Goal: Contribute content: Add original content to the website for others to see

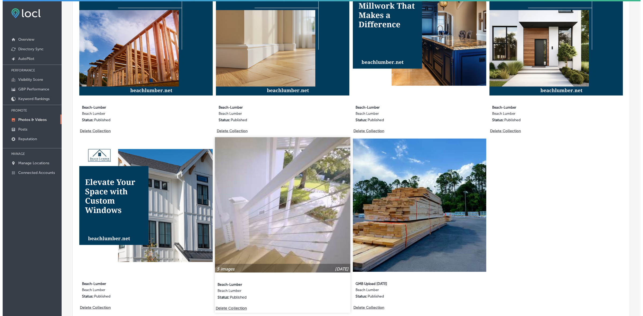
scroll to position [363, 0]
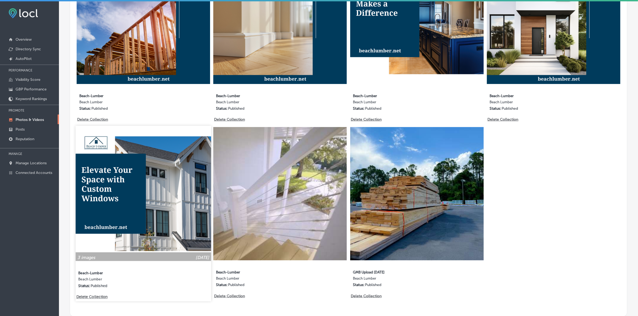
click at [91, 295] on p "Delete Collection" at bounding box center [91, 297] width 31 height 5
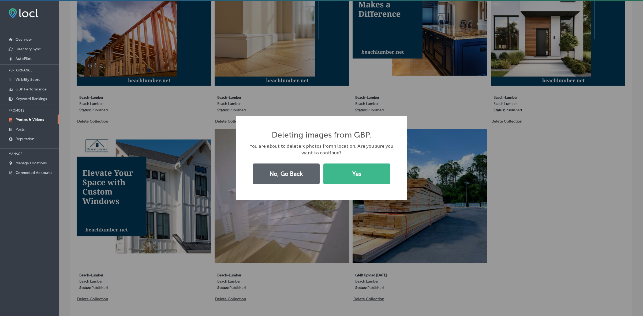
scroll to position [364, 0]
click at [369, 173] on button "Yes" at bounding box center [356, 174] width 67 height 21
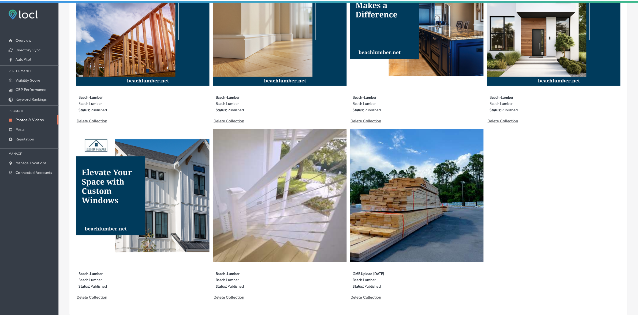
scroll to position [371, 0]
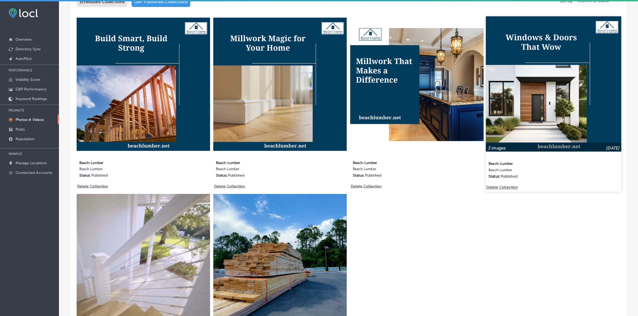
click at [493, 186] on p "Delete Collection" at bounding box center [502, 188] width 31 height 5
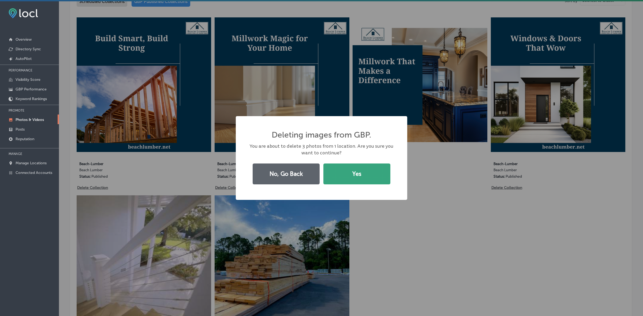
click at [357, 175] on button "Yes" at bounding box center [356, 174] width 67 height 21
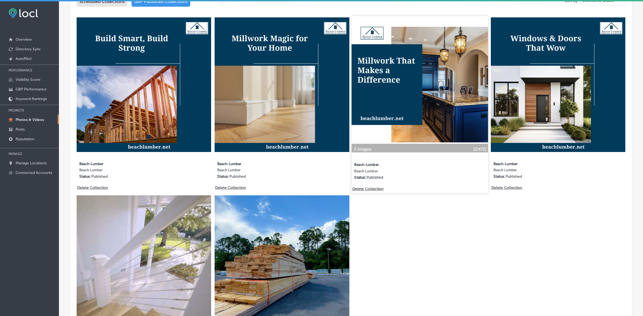
scroll to position [304, 0]
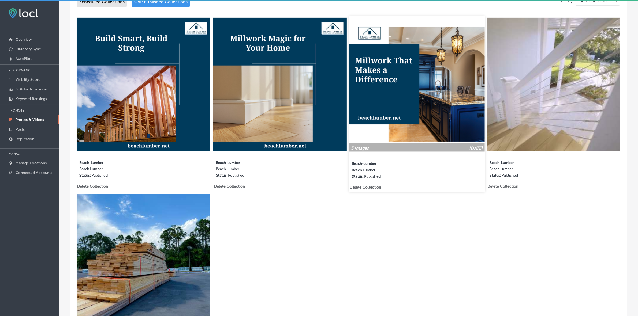
click at [364, 186] on p "Delete Collection" at bounding box center [365, 188] width 31 height 5
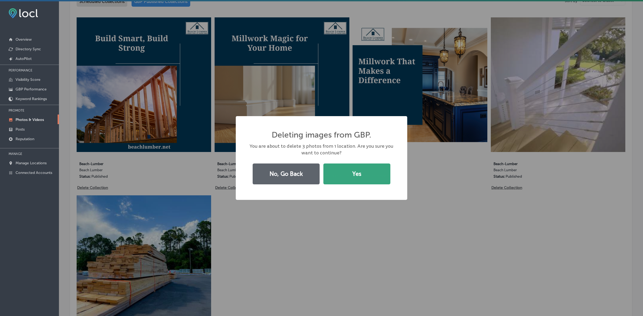
click at [350, 177] on button "Yes" at bounding box center [356, 174] width 67 height 21
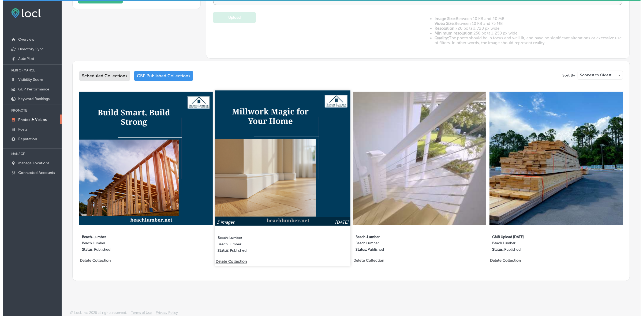
scroll to position [228, 0]
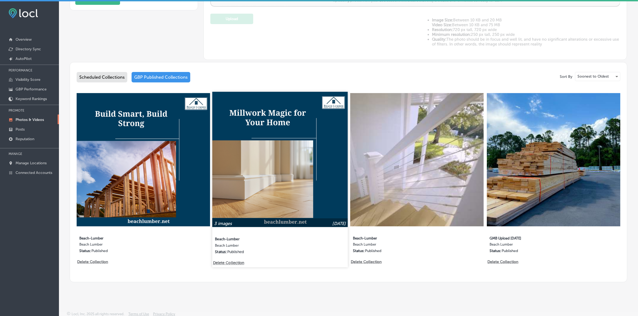
click at [227, 261] on p "Delete Collection" at bounding box center [228, 263] width 31 height 5
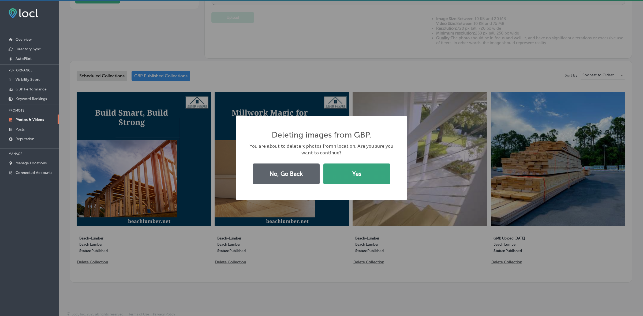
click at [363, 179] on button "Yes" at bounding box center [356, 174] width 67 height 21
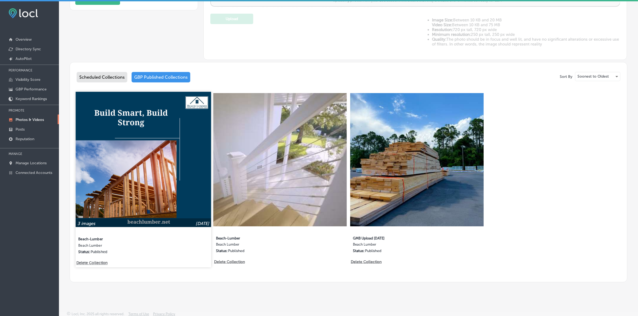
click at [96, 259] on div "3 images [DATE] Beach-[GEOGRAPHIC_DATA] Lumber Status: Published" at bounding box center [143, 176] width 135 height 169
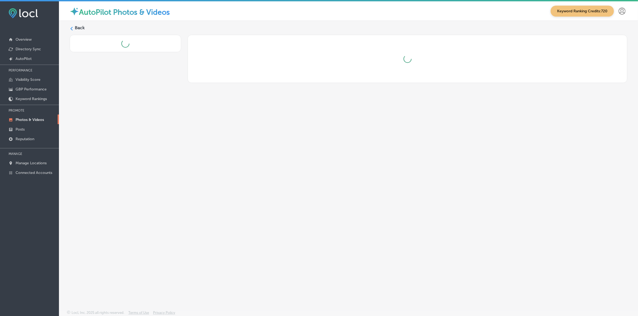
click at [68, 27] on div "Back" at bounding box center [348, 153] width 579 height 264
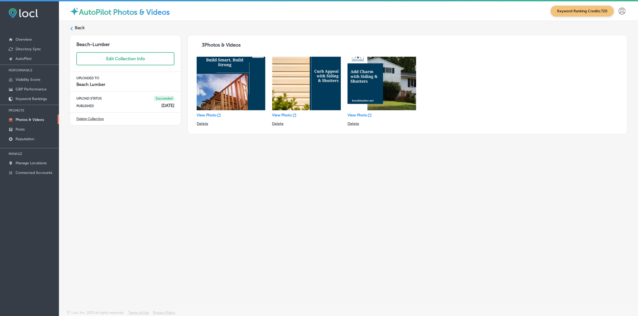
click at [73, 29] on icon at bounding box center [72, 29] width 4 height 4
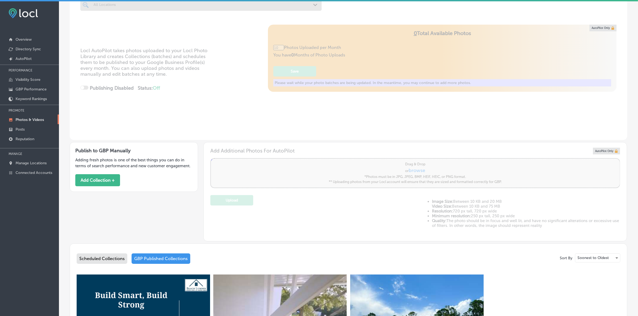
type input "5"
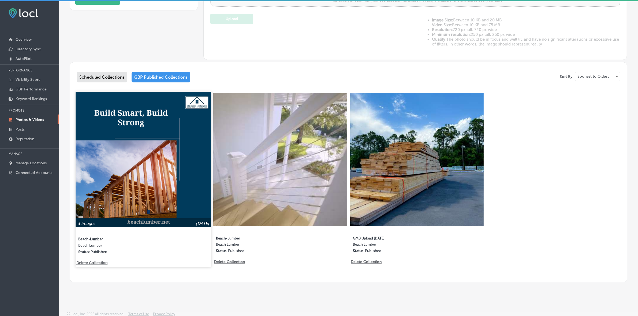
click at [92, 261] on p "Delete Collection" at bounding box center [91, 263] width 31 height 5
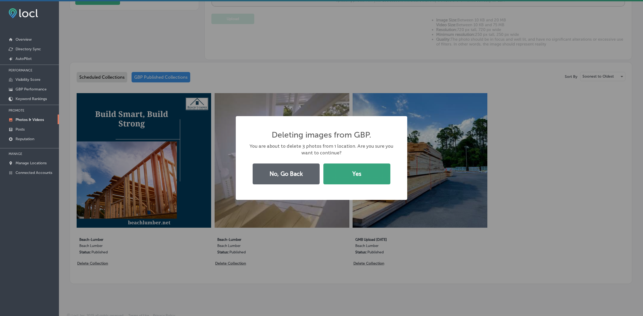
click at [360, 174] on button "Yes" at bounding box center [356, 174] width 67 height 21
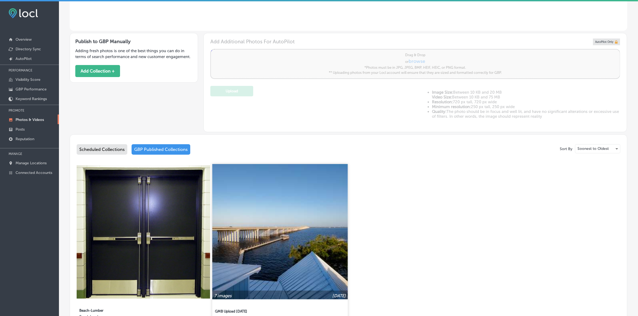
scroll to position [161, 0]
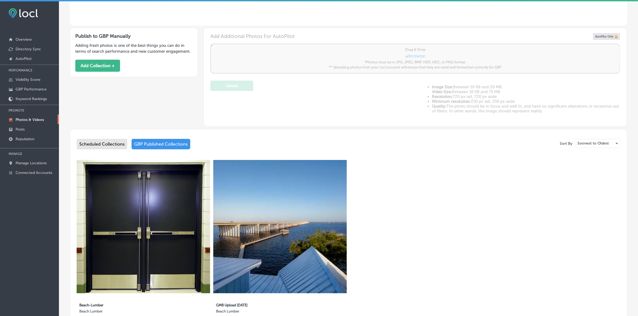
click at [106, 139] on div "Scheduled Collections" at bounding box center [102, 144] width 51 height 10
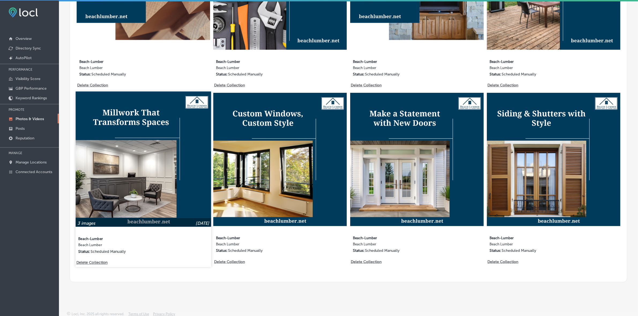
scroll to position [1, 0]
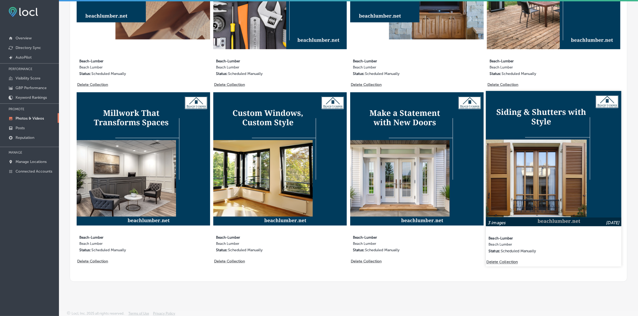
click at [504, 260] on p "Delete Collection" at bounding box center [502, 262] width 31 height 5
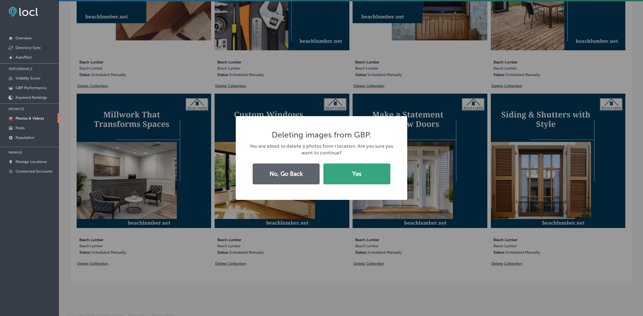
click at [349, 179] on button "Yes" at bounding box center [356, 174] width 67 height 21
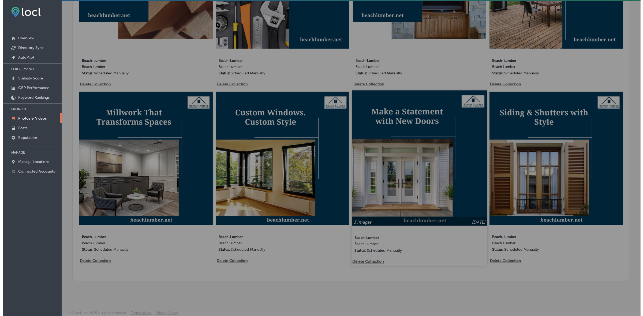
scroll to position [404, 0]
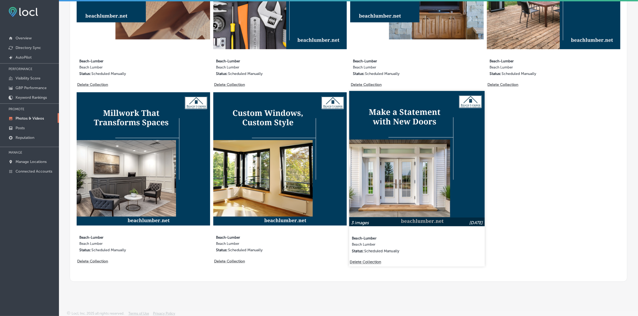
click at [368, 260] on p "Delete Collection" at bounding box center [365, 262] width 31 height 5
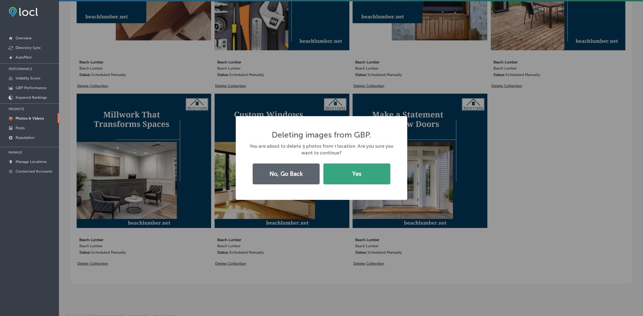
click at [374, 183] on button "Yes" at bounding box center [356, 174] width 67 height 21
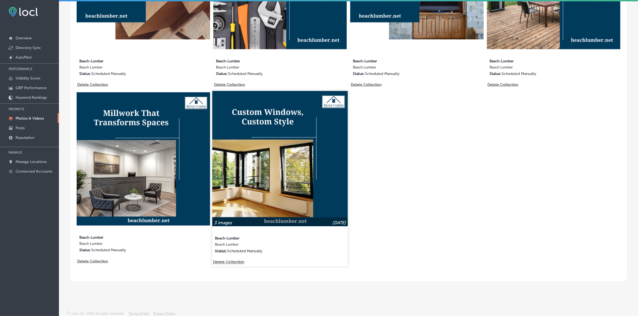
click at [233, 261] on p "Delete Collection" at bounding box center [228, 262] width 31 height 5
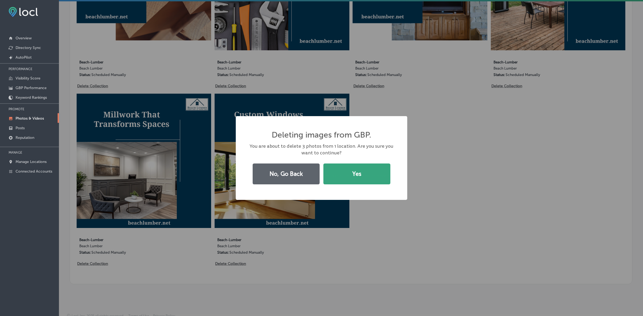
click at [357, 184] on button "Yes" at bounding box center [356, 174] width 67 height 21
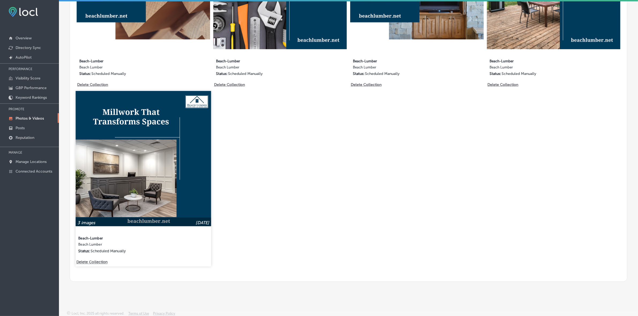
click at [95, 261] on p "Delete Collection" at bounding box center [91, 262] width 31 height 5
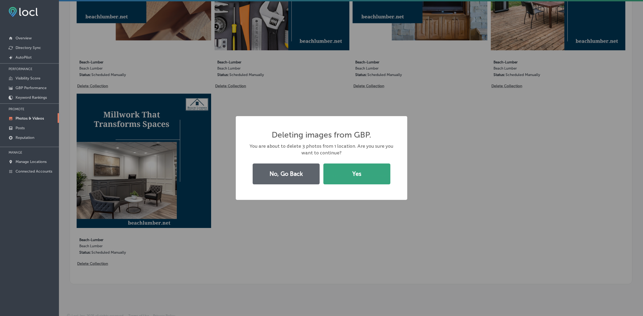
click at [371, 173] on button "Yes" at bounding box center [356, 174] width 67 height 21
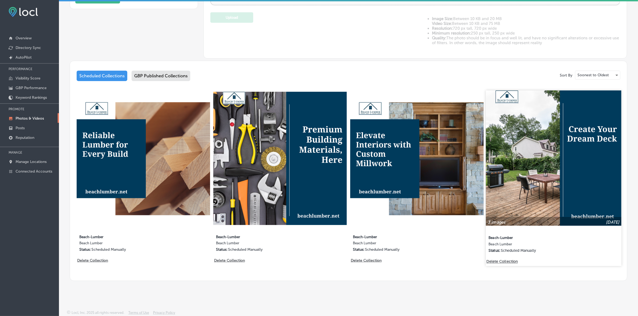
click at [504, 260] on p "Delete Collection" at bounding box center [502, 262] width 31 height 5
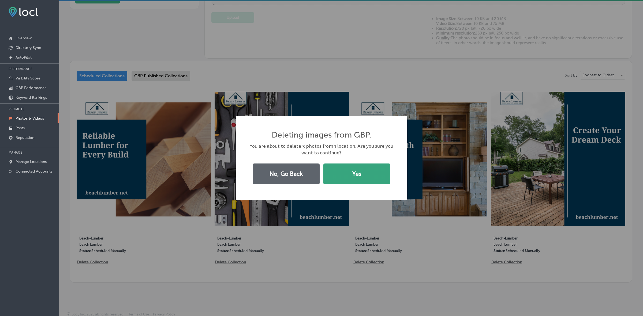
click at [374, 182] on button "Yes" at bounding box center [356, 174] width 67 height 21
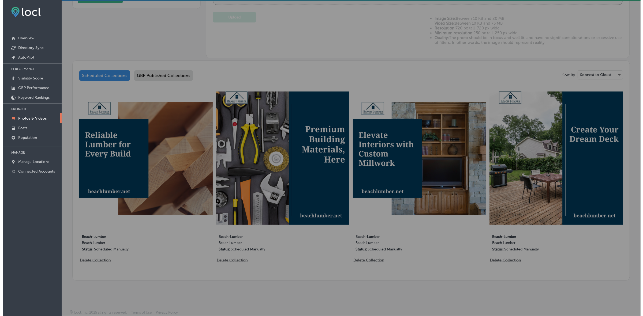
scroll to position [228, 0]
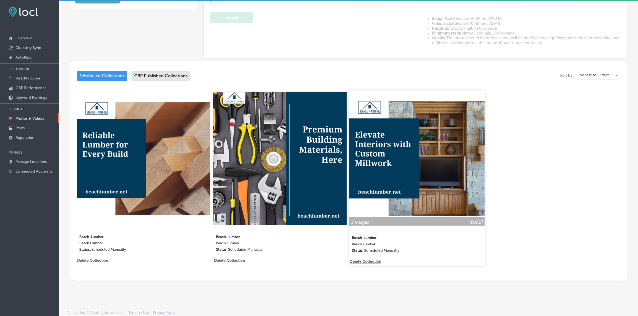
click at [372, 261] on p "Delete Collection" at bounding box center [365, 262] width 31 height 5
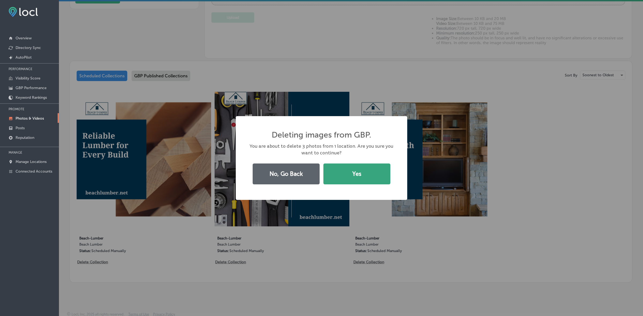
click at [378, 171] on button "Yes" at bounding box center [356, 174] width 67 height 21
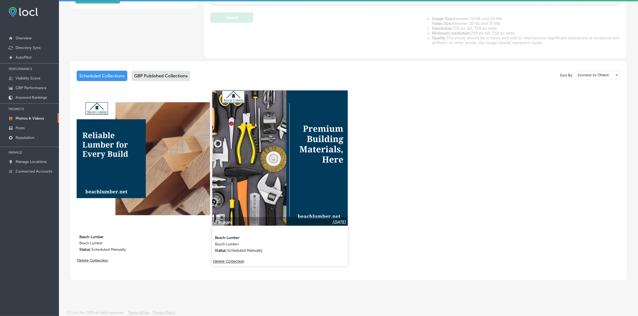
click at [232, 260] on p "Delete Collection" at bounding box center [228, 262] width 31 height 5
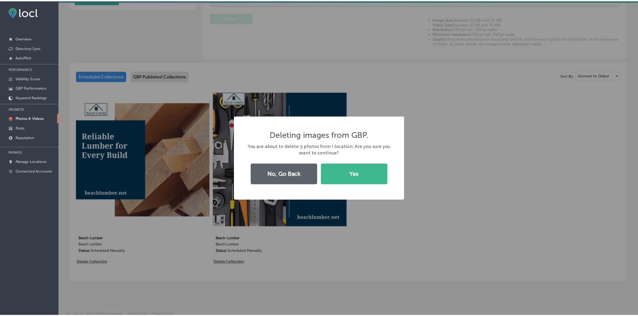
scroll to position [228, 0]
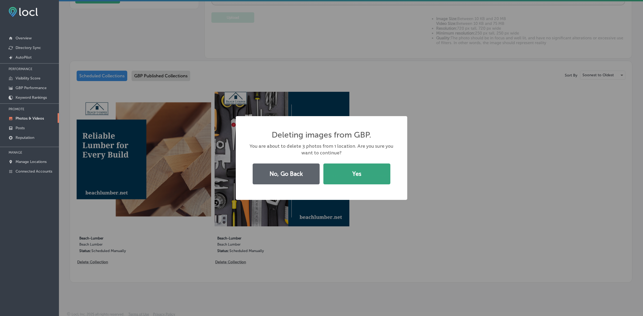
click at [365, 171] on button "Yes" at bounding box center [356, 174] width 67 height 21
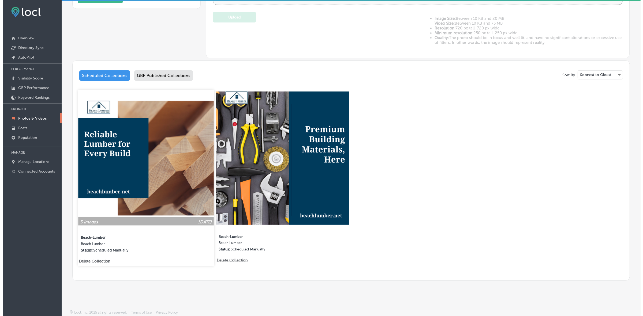
scroll to position [228, 0]
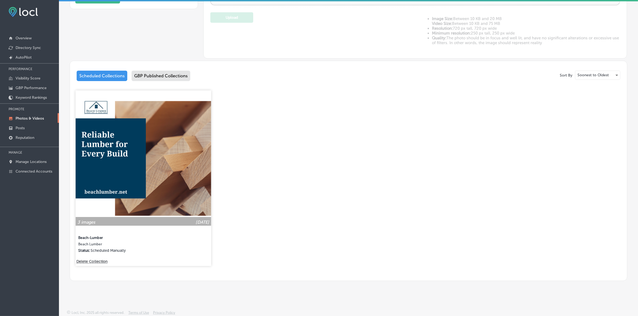
click at [103, 261] on p "Delete Collection" at bounding box center [91, 262] width 31 height 5
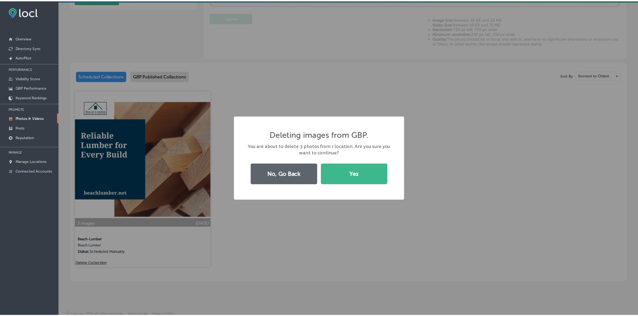
scroll to position [228, 0]
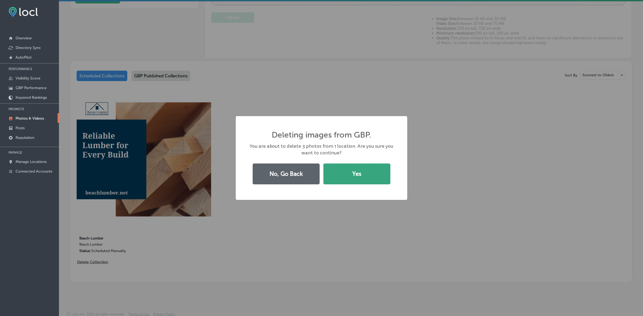
click at [372, 172] on button "Yes" at bounding box center [356, 174] width 67 height 21
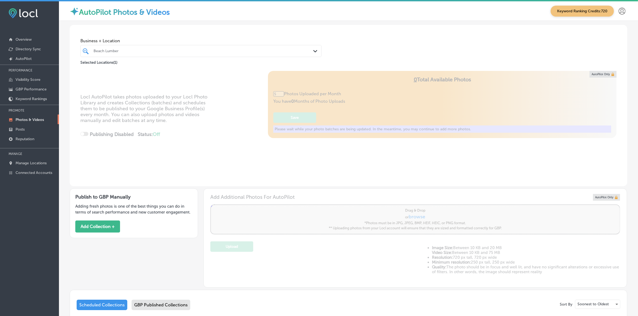
scroll to position [1, 0]
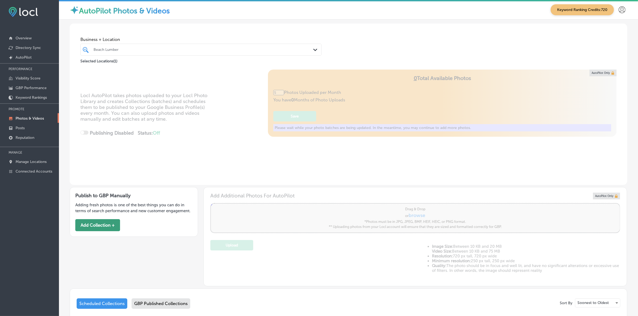
click at [91, 225] on button "Add Collection +" at bounding box center [97, 225] width 45 height 12
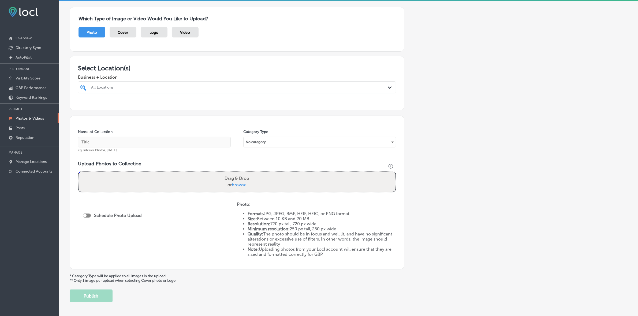
scroll to position [27, 0]
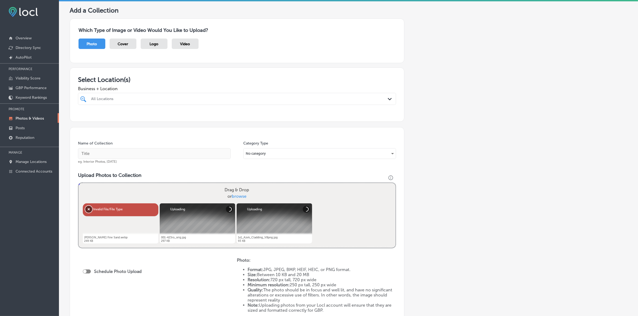
click at [90, 209] on button "Remove" at bounding box center [88, 209] width 7 height 7
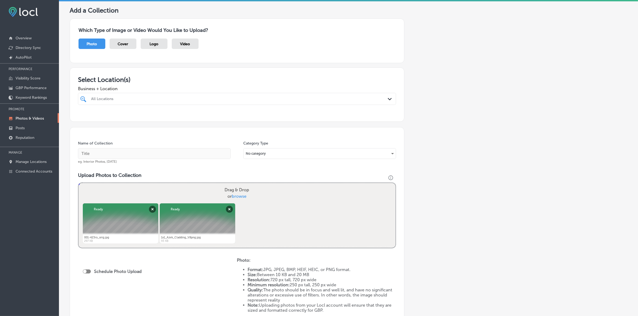
click at [241, 197] on span "browse" at bounding box center [239, 196] width 15 height 5
click at [241, 185] on input "Drag & Drop or browse" at bounding box center [236, 184] width 317 height 2
type input "C:\fakepath\Screenshot [DATE] 041156.png"
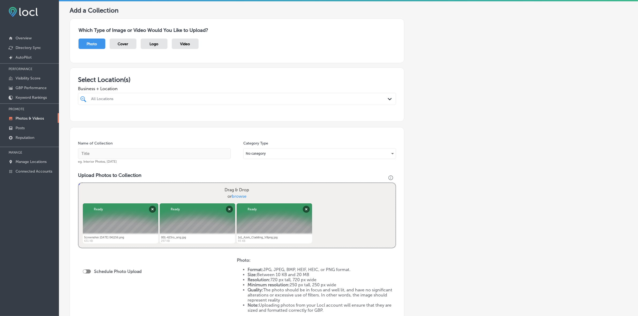
click at [148, 100] on div "All Locations" at bounding box center [239, 99] width 297 height 5
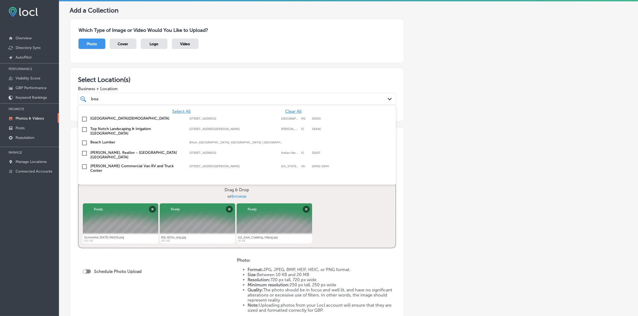
click at [119, 140] on label "Beach Lumber" at bounding box center [137, 142] width 94 height 5
type input "bea"
click at [435, 154] on div "Add a Collection Which Type of Image or Video Would You Like to Upload? Photo C…" at bounding box center [349, 182] width 558 height 352
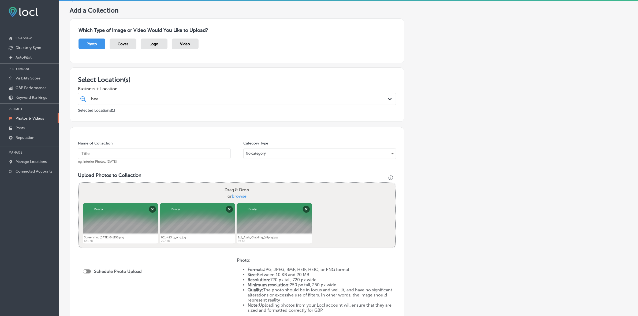
click at [188, 155] on input "text" at bounding box center [154, 153] width 153 height 11
type input "Beach-Lumber"
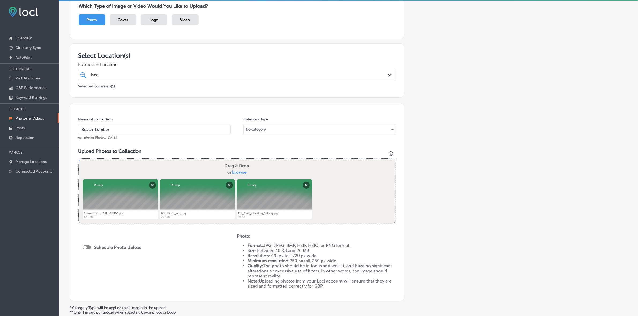
scroll to position [105, 0]
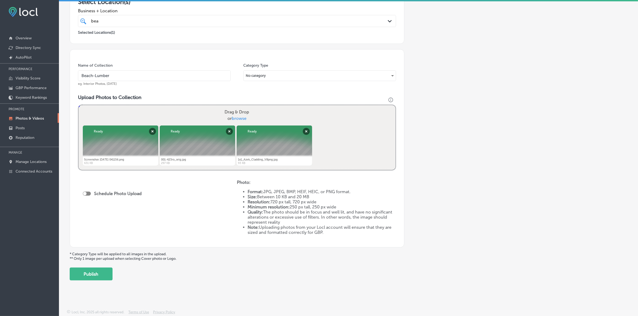
click at [85, 194] on div at bounding box center [84, 193] width 3 height 3
checkbox input "true"
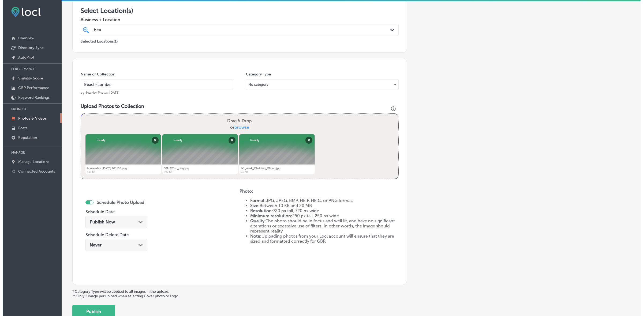
scroll to position [134, 0]
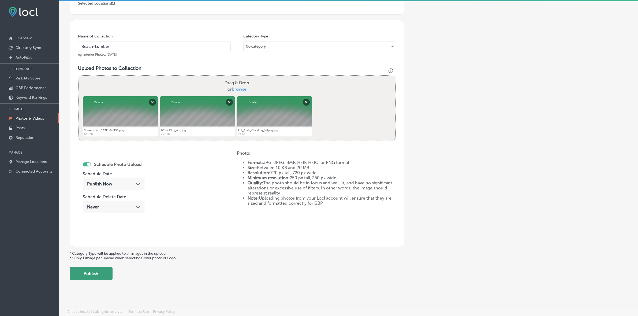
click at [92, 271] on button "Publish" at bounding box center [91, 273] width 43 height 13
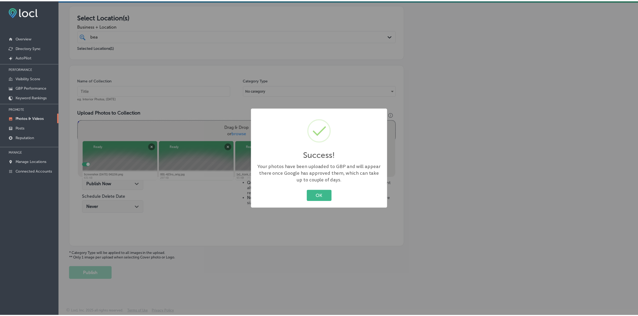
scroll to position [89, 0]
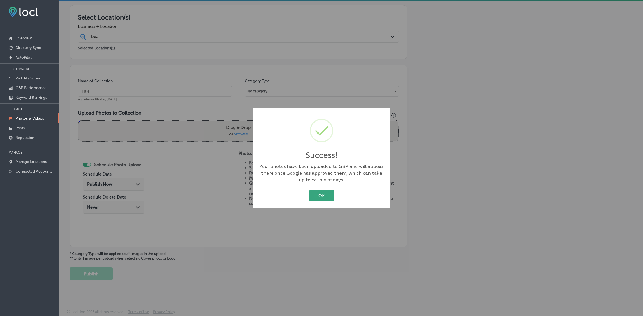
click at [321, 198] on button "OK" at bounding box center [321, 195] width 25 height 11
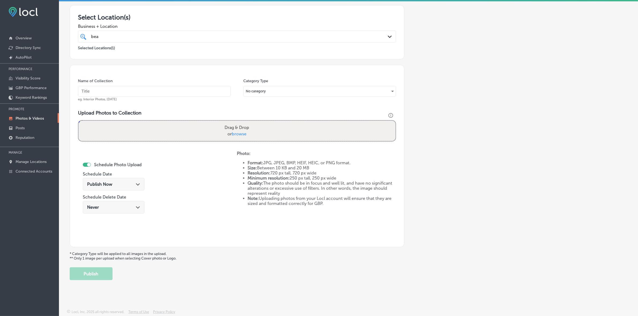
click at [121, 93] on input "text" at bounding box center [154, 91] width 153 height 11
paste input "b"
type input "Beach-Lumber"
click at [125, 89] on input "Beach-Lumber" at bounding box center [154, 91] width 153 height 11
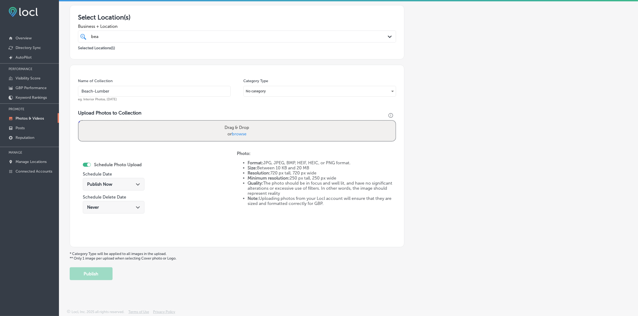
click at [125, 89] on input "Beach-Lumber" at bounding box center [154, 91] width 153 height 11
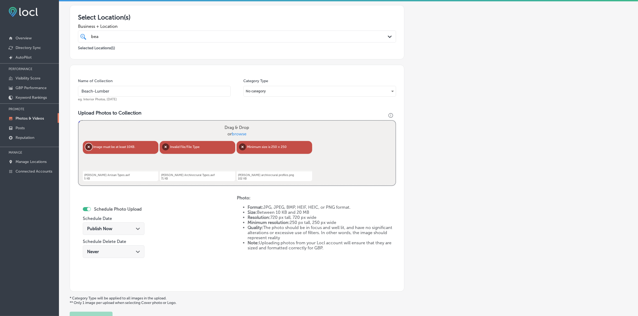
click at [88, 145] on button "Remove" at bounding box center [88, 147] width 7 height 7
click at [89, 145] on button "Remove" at bounding box center [92, 147] width 7 height 7
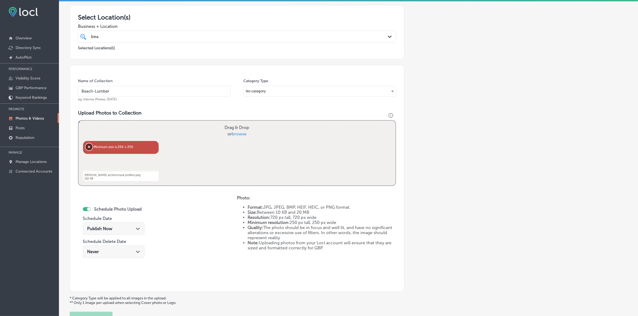
click at [88, 145] on button "Remove" at bounding box center [88, 147] width 7 height 7
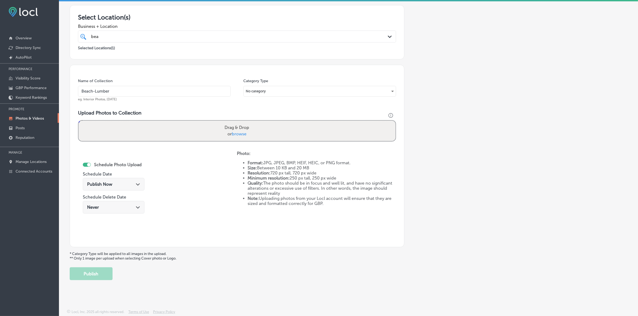
click at [242, 134] on span "browse" at bounding box center [239, 134] width 15 height 5
click at [242, 122] on input "Drag & Drop or browse" at bounding box center [236, 122] width 317 height 2
type input "C:\fakepath\Screenshot [DATE] 041316.png"
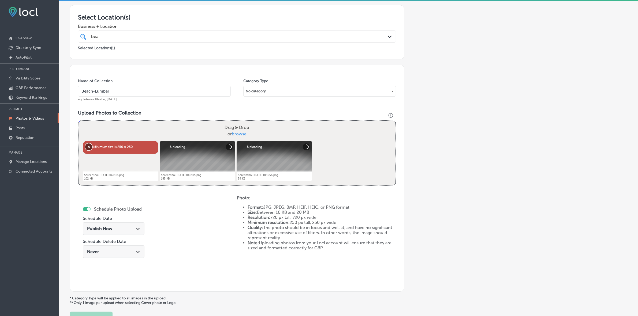
click at [87, 146] on button "Remove" at bounding box center [88, 147] width 7 height 7
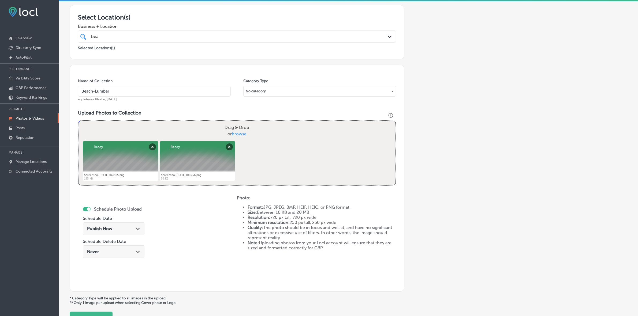
click at [243, 133] on span "browse" at bounding box center [239, 134] width 15 height 5
click at [243, 122] on input "Drag & Drop or browse" at bounding box center [236, 122] width 317 height 2
type input "C:\fakepath\Screenshot [DATE] 041341.png"
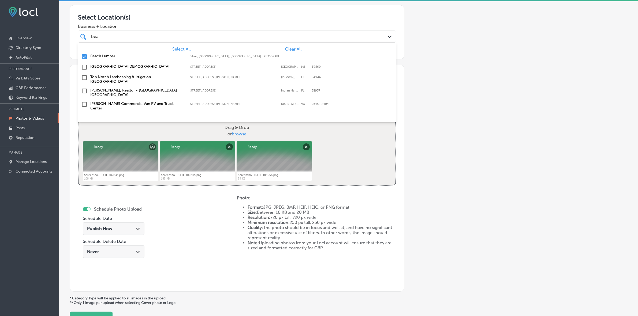
click at [178, 38] on div "[PERSON_NAME]" at bounding box center [222, 36] width 263 height 7
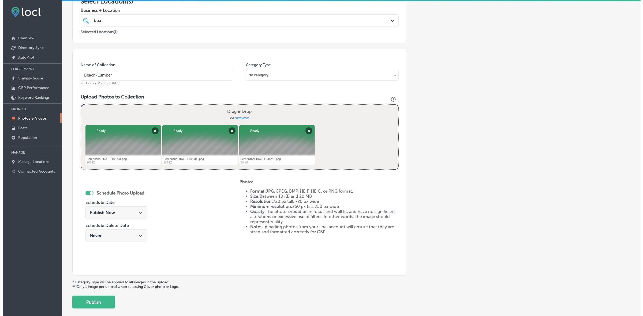
scroll to position [134, 0]
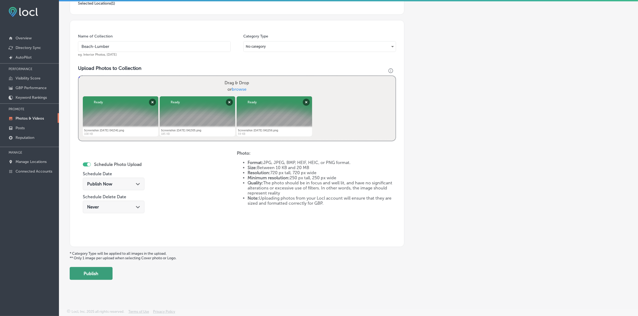
click at [109, 275] on button "Publish" at bounding box center [91, 273] width 43 height 13
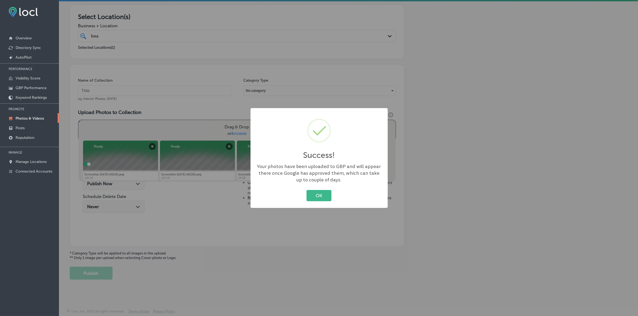
scroll to position [89, 0]
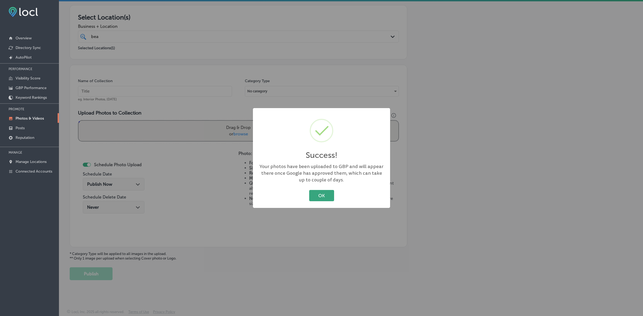
click at [320, 195] on button "OK" at bounding box center [321, 195] width 25 height 11
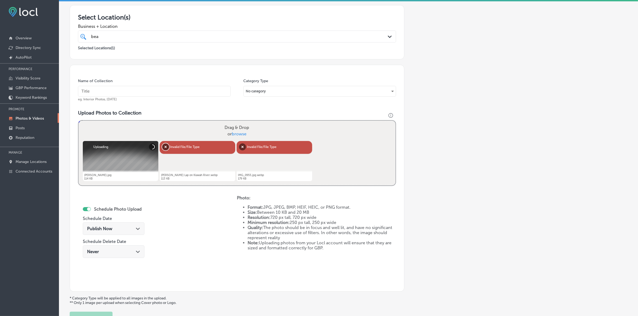
click at [162, 149] on button "Remove" at bounding box center [165, 147] width 7 height 7
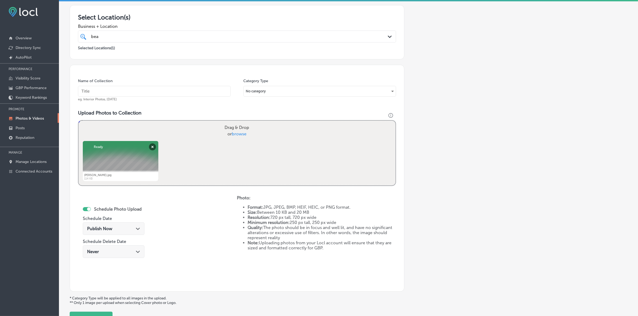
click at [242, 137] on label "Drag & Drop or browse" at bounding box center [236, 130] width 29 height 17
click at [242, 122] on input "Drag & Drop or browse" at bounding box center [236, 122] width 317 height 2
type input "C:\fakepath\Screenshot [DATE] 041434.png"
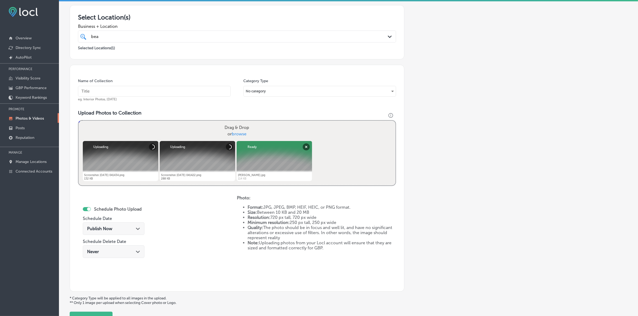
click at [149, 91] on input "text" at bounding box center [154, 91] width 153 height 11
click at [128, 91] on input "text" at bounding box center [154, 91] width 153 height 11
paste input "b"
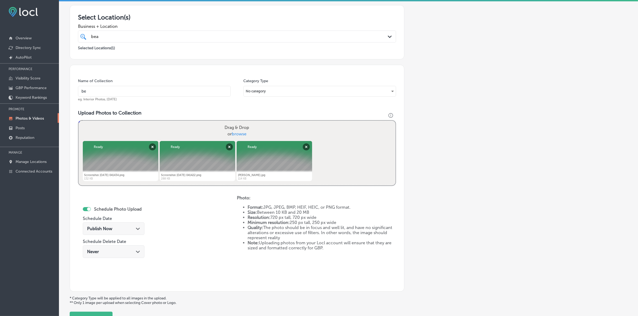
type input "Beach-Lumber"
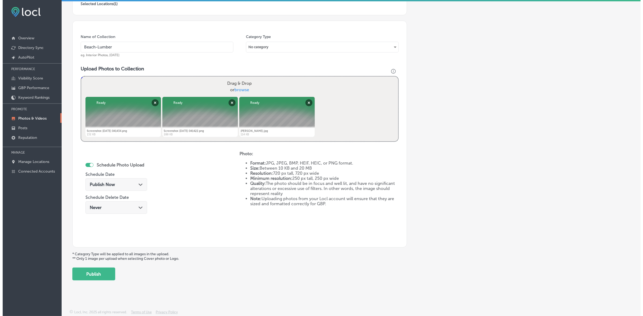
scroll to position [134, 0]
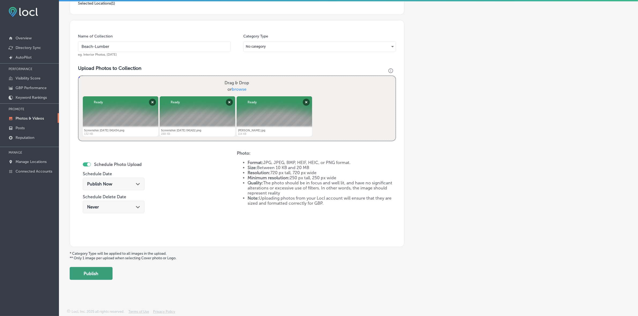
click at [102, 272] on button "Publish" at bounding box center [91, 273] width 43 height 13
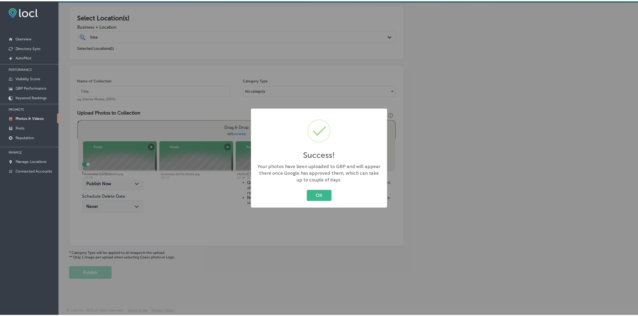
scroll to position [89, 0]
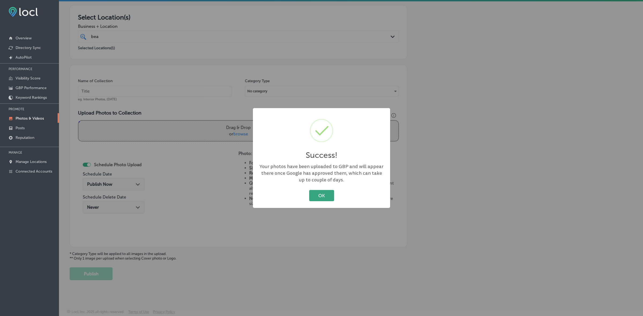
click at [313, 196] on button "OK" at bounding box center [321, 195] width 25 height 11
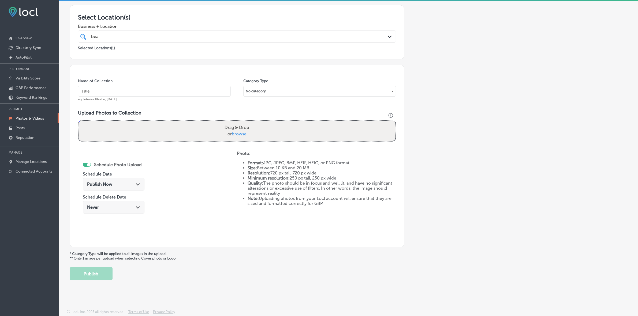
scroll to position [56, 0]
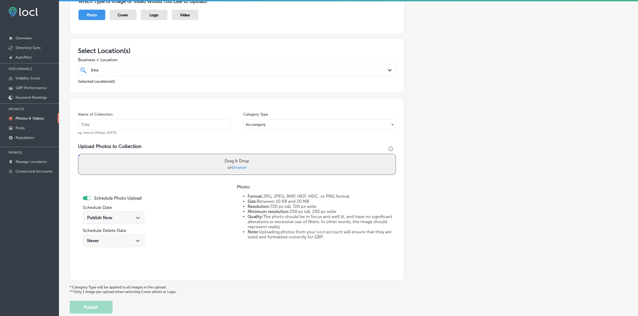
click at [128, 128] on input "text" at bounding box center [154, 124] width 153 height 11
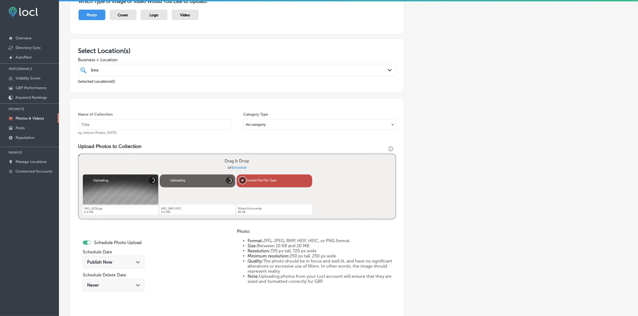
click at [243, 180] on button "Remove" at bounding box center [242, 180] width 7 height 7
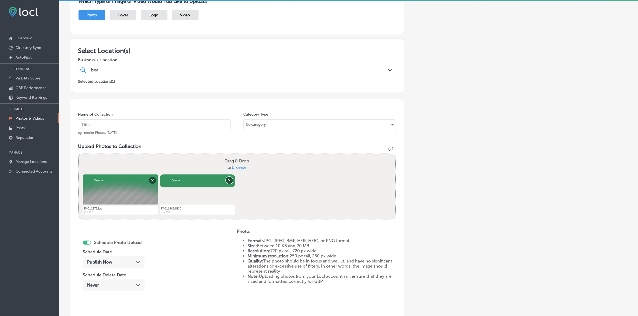
click at [229, 181] on button "Remove" at bounding box center [229, 180] width 7 height 7
click at [162, 182] on button "Remove" at bounding box center [165, 180] width 7 height 7
click at [237, 170] on span "browse" at bounding box center [239, 167] width 15 height 5
click at [237, 156] on input "Drag & Drop or browse" at bounding box center [236, 155] width 317 height 2
type input "C:\fakepath\Screenshot [DATE] 041655.png"
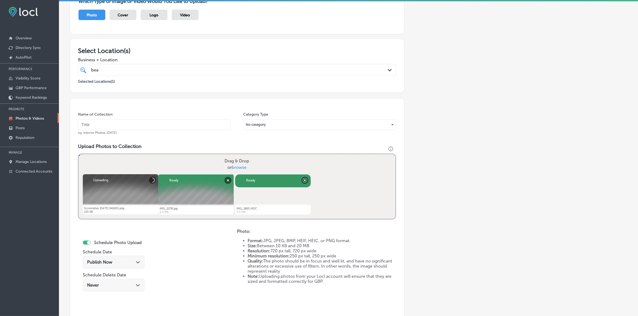
click at [137, 125] on input "text" at bounding box center [154, 124] width 153 height 11
type input "Beach-Lumber"
click at [137, 125] on input "Beach-Lumber" at bounding box center [154, 124] width 153 height 11
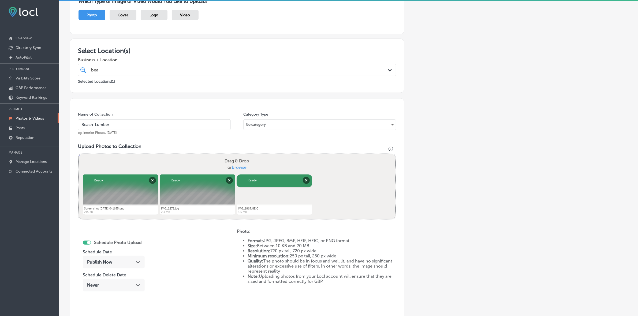
click at [409, 193] on div "Add a Collection Which Type of Image or Video Would You Like to Upload? Photo C…" at bounding box center [349, 167] width 558 height 381
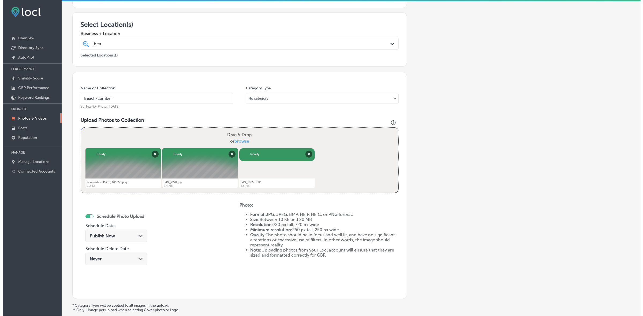
scroll to position [134, 0]
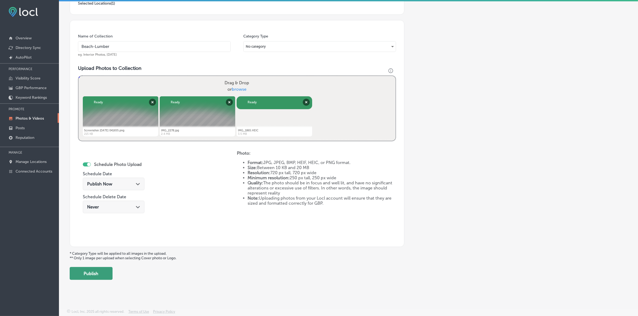
click at [97, 276] on button "Publish" at bounding box center [91, 273] width 43 height 13
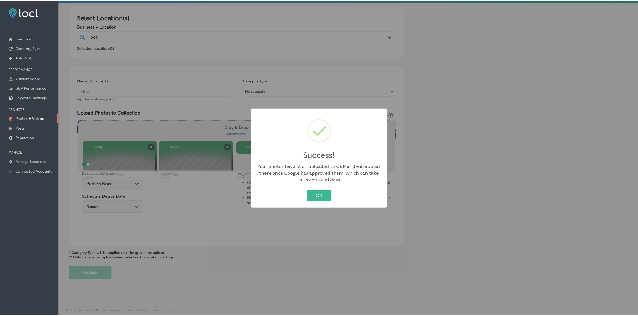
scroll to position [89, 0]
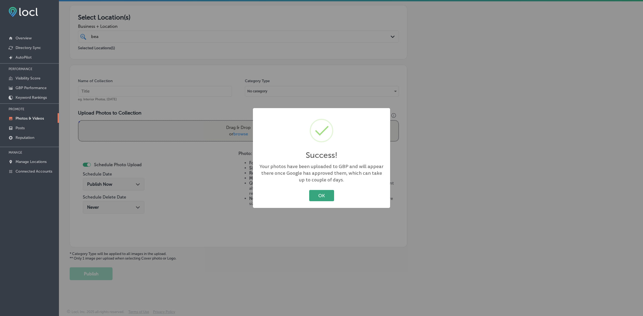
click at [316, 194] on button "OK" at bounding box center [321, 195] width 25 height 11
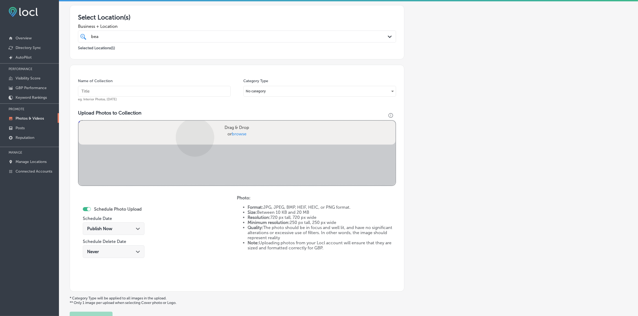
scroll to position [134, 0]
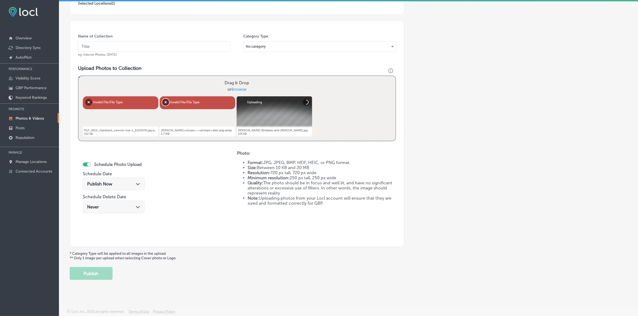
click at [165, 102] on button "Remove" at bounding box center [165, 102] width 7 height 7
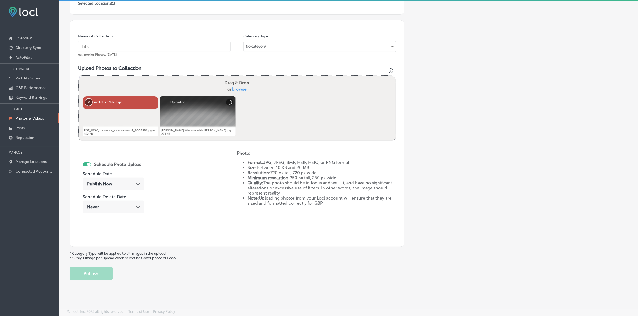
click at [88, 101] on button "Remove" at bounding box center [88, 102] width 7 height 7
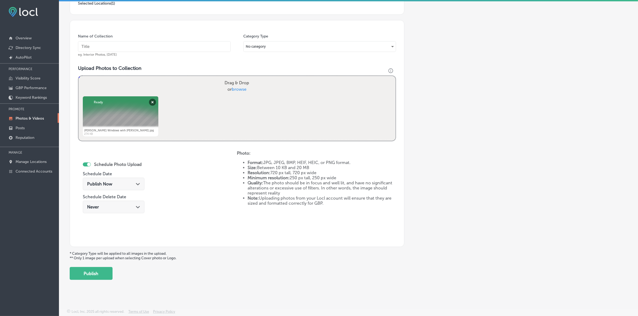
click at [233, 91] on span "browse" at bounding box center [239, 89] width 15 height 5
click at [233, 78] on input "Drag & Drop or browse" at bounding box center [236, 77] width 317 height 2
type input "C:\fakepath\Screenshot [DATE] 041750.png"
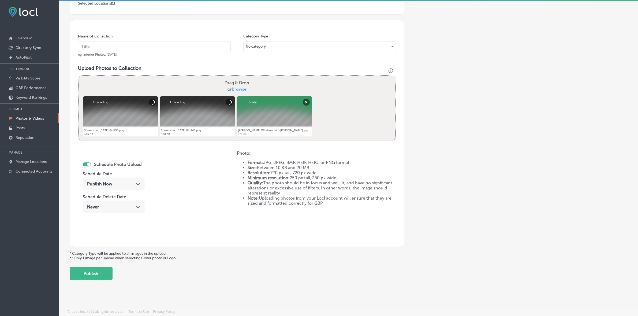
click at [169, 46] on input "text" at bounding box center [154, 46] width 153 height 11
paste input "b"
type input "Beach-Lumber"
click at [131, 42] on input "Beach-Lumber" at bounding box center [154, 46] width 153 height 11
click at [131, 45] on input "Beach-Lumber" at bounding box center [154, 46] width 153 height 11
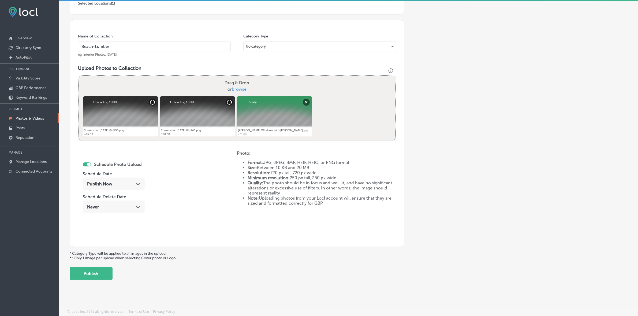
click at [131, 45] on input "Beach-Lumber" at bounding box center [154, 46] width 153 height 11
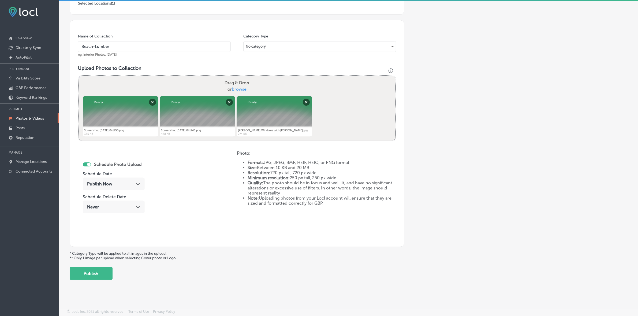
click at [151, 194] on div "Schedule Photo Upload Schedule Date Publish Now Path Created with Sketch. Sched…" at bounding box center [157, 195] width 159 height 88
click at [103, 277] on button "Publish" at bounding box center [91, 273] width 43 height 13
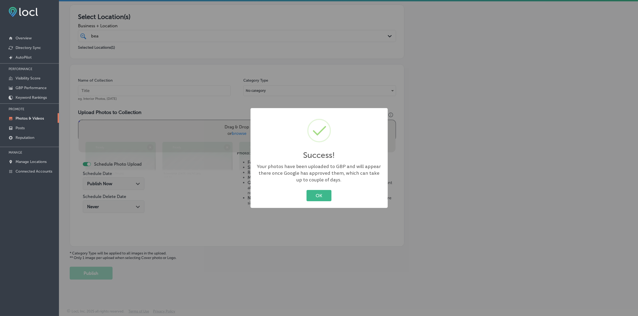
scroll to position [89, 0]
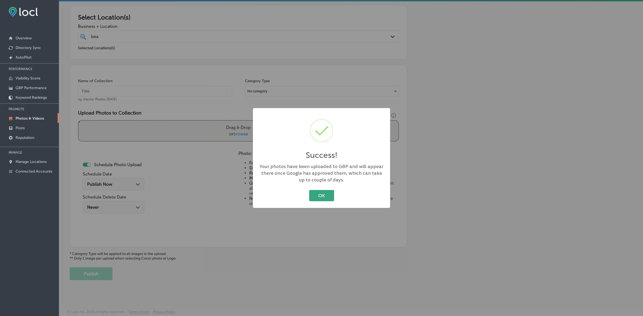
click at [325, 196] on button "OK" at bounding box center [321, 195] width 25 height 11
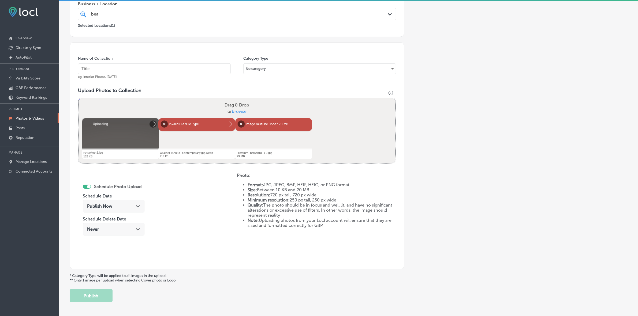
scroll to position [100, 0]
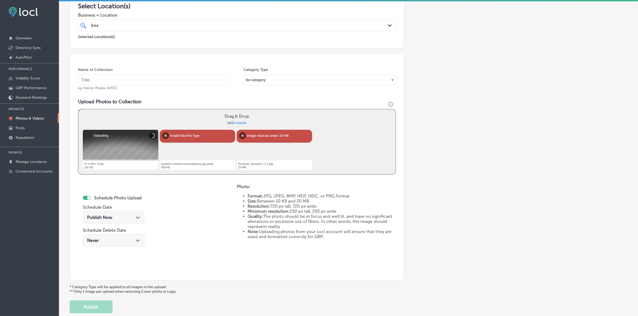
click at [189, 84] on input "text" at bounding box center [154, 80] width 153 height 11
paste input "Beach-Lumber"
type input "Beach-Lumber"
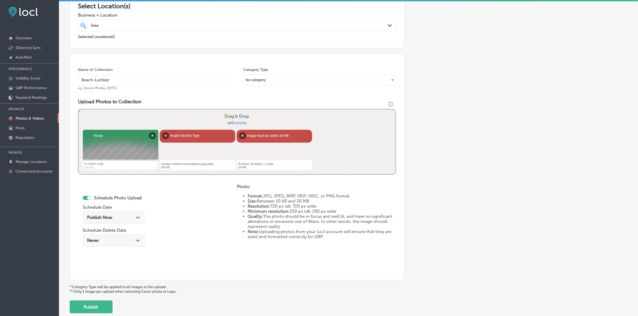
click at [234, 121] on span "browse" at bounding box center [239, 122] width 15 height 5
click at [234, 111] on input "Drag & Drop or browse" at bounding box center [236, 111] width 317 height 2
type input "C:\fakepath\Screenshot [DATE] 041907.png"
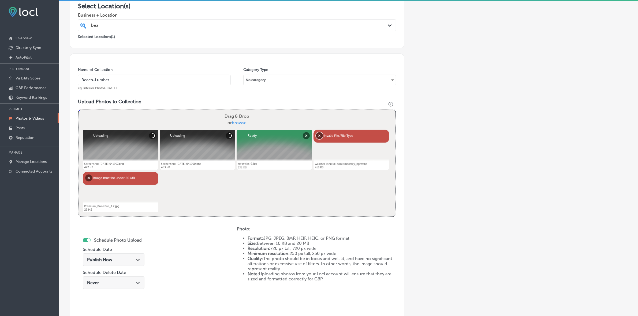
click at [318, 137] on button "Remove" at bounding box center [319, 135] width 7 height 7
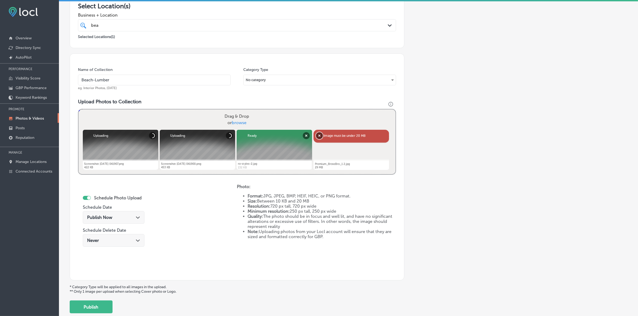
click at [316, 135] on button "Remove" at bounding box center [319, 135] width 7 height 7
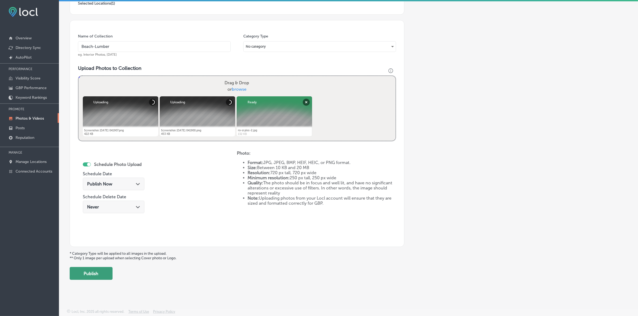
click at [98, 275] on button "Publish" at bounding box center [91, 273] width 43 height 13
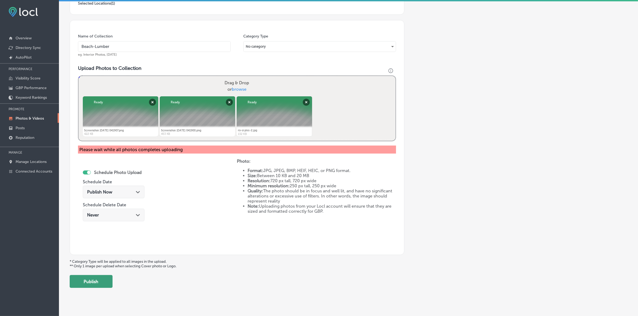
click at [86, 283] on button "Publish" at bounding box center [91, 281] width 43 height 13
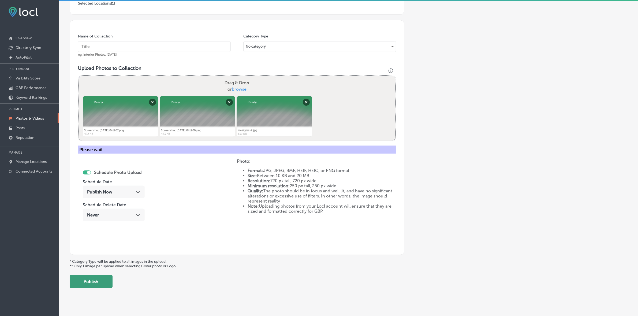
scroll to position [89, 0]
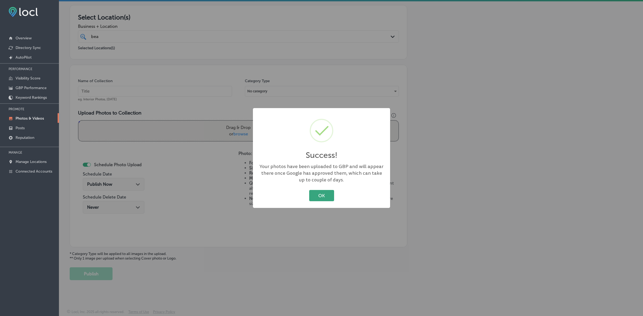
click at [324, 192] on button "OK" at bounding box center [321, 195] width 25 height 11
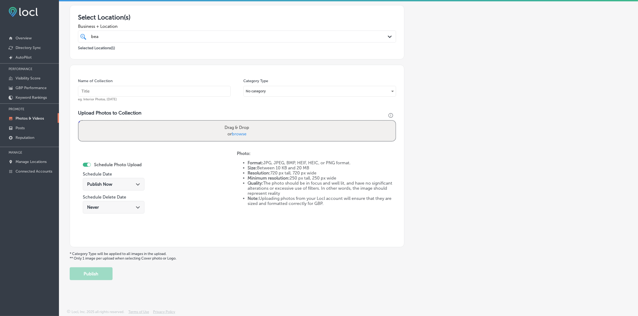
click at [109, 94] on input "text" at bounding box center [154, 91] width 153 height 11
paste input "Hi [PERSON_NAME], I just wanted to follow up in case you missed this on the boa…"
type input "Hi [PERSON_NAME], I just wanted to follow up in case you missed this on the boa…"
click at [100, 92] on input "Hi [PERSON_NAME], I just wanted to follow up in case you missed this on the boa…" at bounding box center [154, 91] width 153 height 11
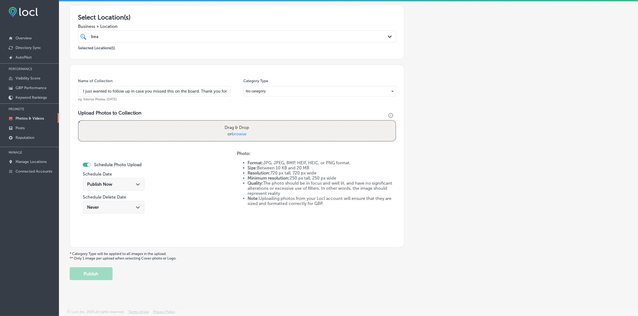
click at [100, 92] on input "Hi [PERSON_NAME], I just wanted to follow up in case you missed this on the boa…" at bounding box center [154, 91] width 153 height 11
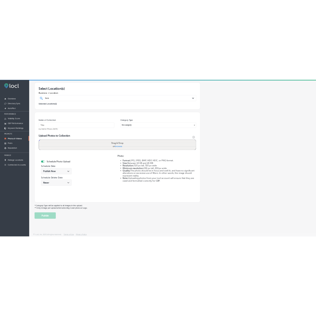
scroll to position [0, 0]
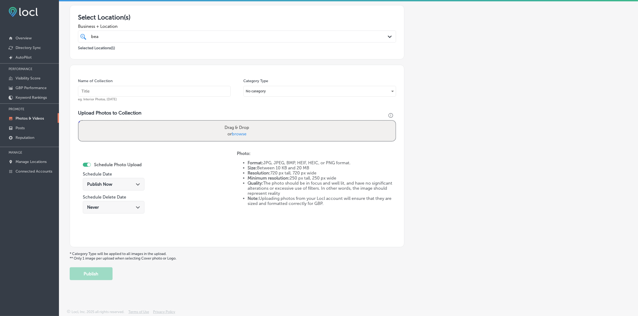
click at [139, 36] on div "[PERSON_NAME]" at bounding box center [222, 36] width 263 height 7
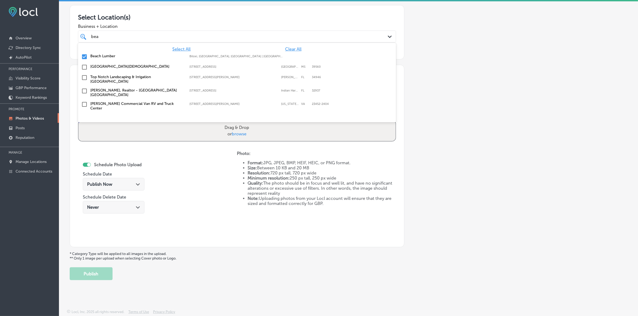
click at [137, 35] on div "[PERSON_NAME]" at bounding box center [222, 36] width 263 height 7
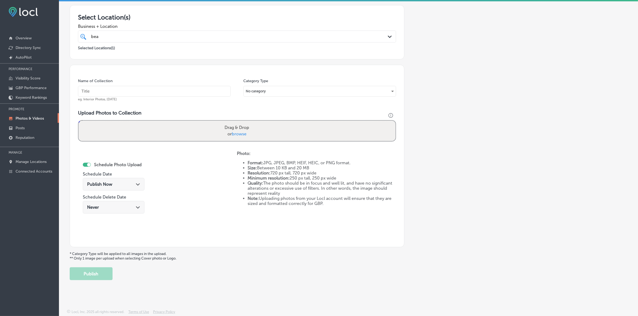
click at [130, 90] on input "text" at bounding box center [154, 91] width 153 height 11
type input "Beach-Lumber"
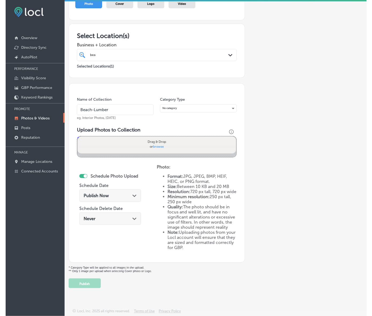
scroll to position [58, 0]
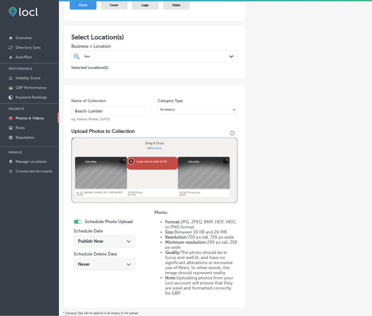
click at [133, 164] on button "Remove" at bounding box center [130, 161] width 5 height 5
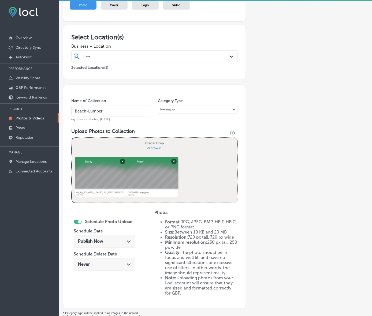
click at [156, 150] on span "browse" at bounding box center [156, 148] width 11 height 4
click at [156, 140] on input "Drag & Drop or browse" at bounding box center [154, 139] width 165 height 2
type input "C:\fakepath\Screenshot [DATE] 042922.png"
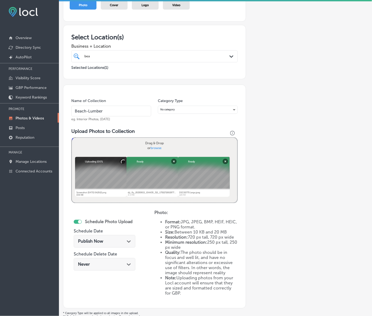
click at [128, 243] on icon "Path Created with Sketch." at bounding box center [129, 242] width 4 height 2
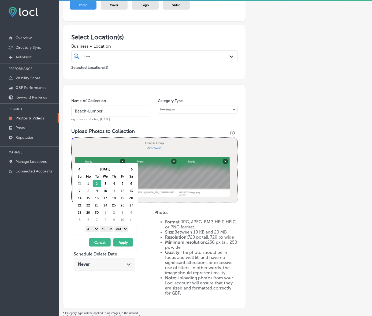
click at [93, 231] on select "1 2 3 4 5 6 7 8 9 10 11 12" at bounding box center [91, 229] width 13 height 6
click at [110, 230] on select "00 10 20 30 40 50" at bounding box center [106, 229] width 13 height 6
click at [122, 230] on select "AM PM" at bounding box center [120, 229] width 13 height 6
click at [124, 242] on button "Apply" at bounding box center [123, 242] width 20 height 8
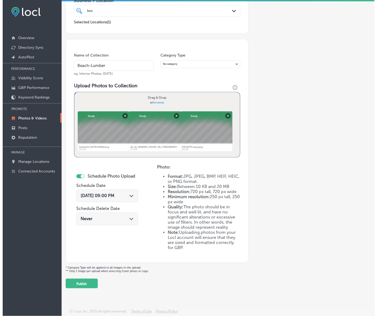
scroll to position [133, 0]
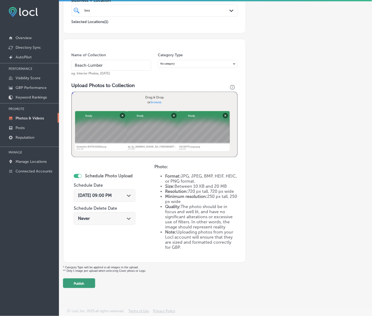
click at [88, 279] on button "Publish" at bounding box center [79, 284] width 32 height 10
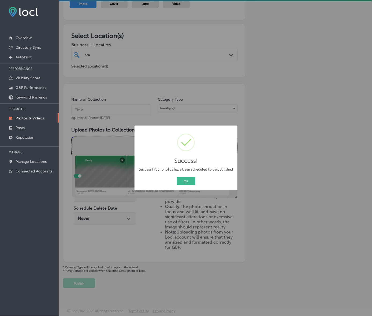
scroll to position [88, 0]
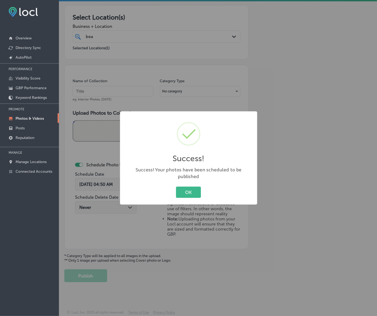
click at [176, 187] on button "OK" at bounding box center [188, 192] width 25 height 11
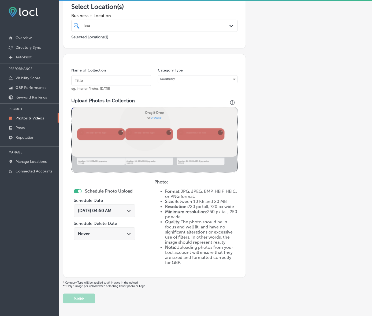
scroll to position [133, 0]
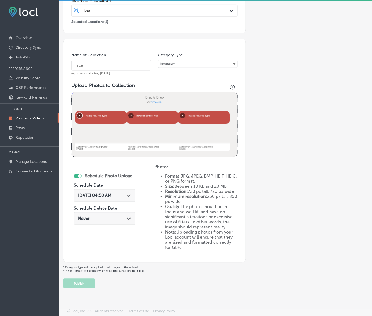
click at [77, 113] on button "Remove" at bounding box center [79, 115] width 5 height 5
click at [83, 113] on button "Remove" at bounding box center [79, 115] width 5 height 5
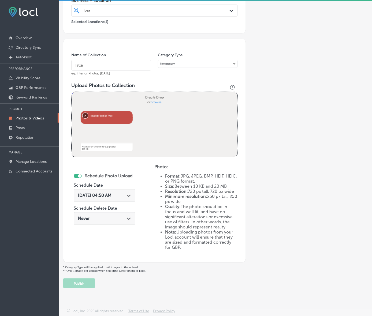
click at [84, 113] on button "Remove" at bounding box center [85, 115] width 5 height 5
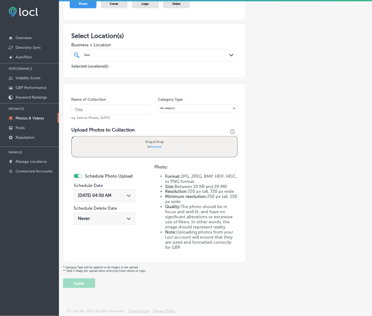
click at [157, 145] on span "browse" at bounding box center [156, 147] width 11 height 4
click at [157, 137] on input "Drag & Drop or browse" at bounding box center [154, 138] width 165 height 2
type input "C:\fakepath\Screenshot [DATE] 043024.png"
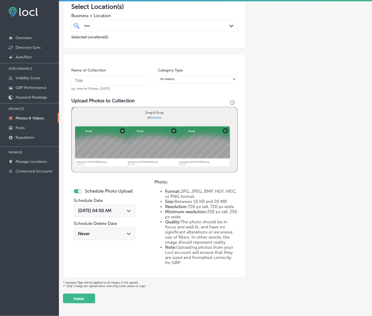
click at [131, 212] on icon "Path Created with Sketch." at bounding box center [129, 211] width 4 height 2
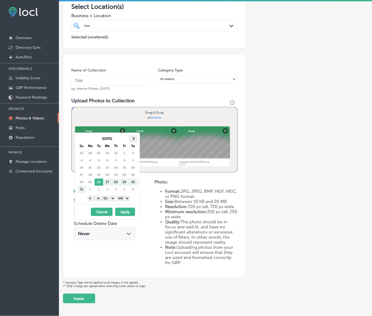
click at [133, 138] on span at bounding box center [133, 138] width 3 height 3
click at [97, 200] on select "1 2 3 4 5 6 7 8 9 10 11 12" at bounding box center [93, 199] width 13 height 6
click at [96, 200] on select "1 2 3 4 5 6 7 8 9 10 11 12" at bounding box center [93, 199] width 13 height 6
click at [114, 201] on select "00 10 20 30 40 50" at bounding box center [108, 199] width 13 height 6
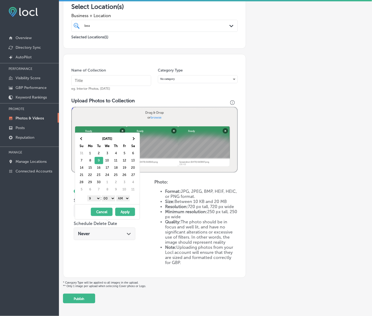
click at [124, 196] on select "AM PM" at bounding box center [122, 199] width 13 height 6
click at [125, 211] on button "Apply" at bounding box center [125, 212] width 20 height 8
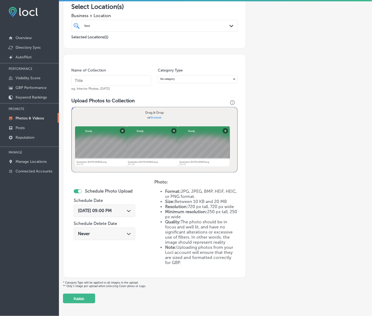
click at [130, 86] on input "text" at bounding box center [111, 80] width 80 height 11
paste input "n"
type input "n"
type input "Beach-Lumber"
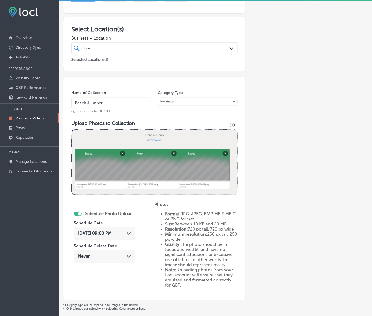
scroll to position [133, 0]
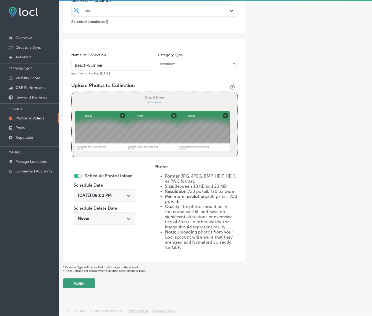
click at [94, 279] on button "Publish" at bounding box center [79, 284] width 32 height 10
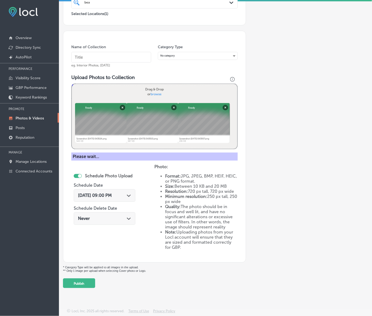
scroll to position [88, 0]
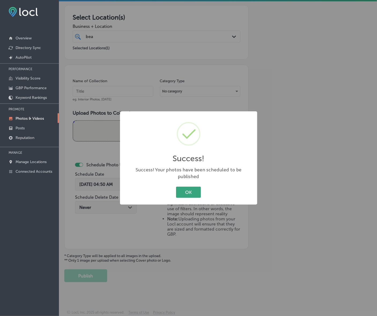
click at [184, 188] on button "OK" at bounding box center [188, 192] width 25 height 11
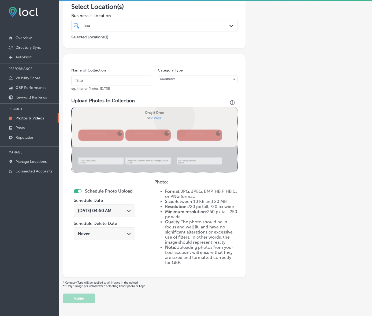
scroll to position [133, 0]
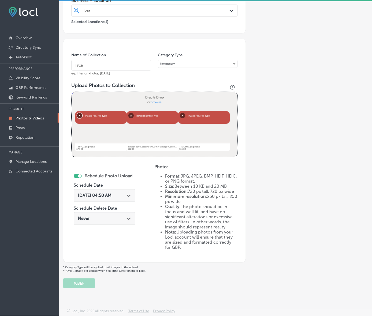
click at [79, 113] on button "Remove" at bounding box center [79, 115] width 5 height 5
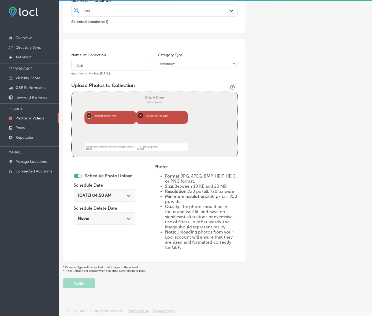
click at [86, 113] on button "Remove" at bounding box center [88, 115] width 5 height 5
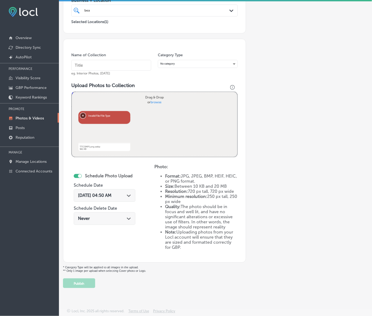
click at [80, 113] on button "Remove" at bounding box center [82, 115] width 5 height 5
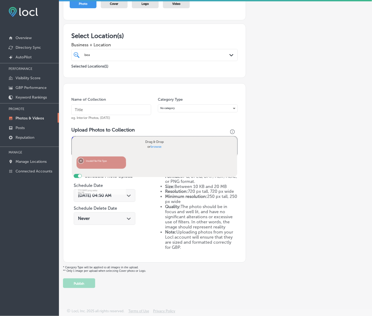
scroll to position [88, 0]
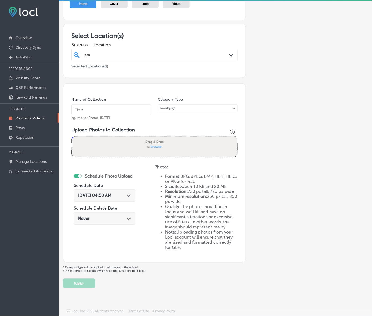
click at [151, 145] on span "browse" at bounding box center [156, 147] width 11 height 4
click at [150, 137] on input "Drag & Drop or browse" at bounding box center [154, 138] width 165 height 2
type input "C:\fakepath\Screenshot [DATE] 043206.png"
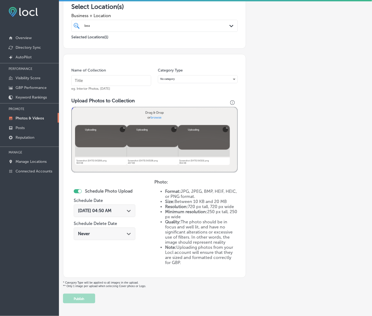
click at [133, 86] on input "text" at bounding box center [111, 80] width 80 height 11
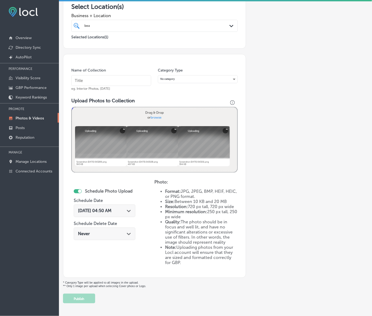
paste input "b"
type input "Beach-Lumber"
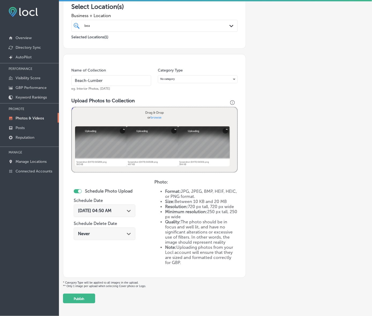
click at [112, 86] on input "Beach-Lumber" at bounding box center [111, 80] width 80 height 11
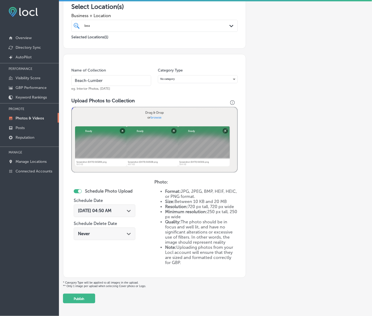
click at [129, 214] on div "[DATE] 04:50 AM Path Created with Sketch." at bounding box center [104, 210] width 53 height 5
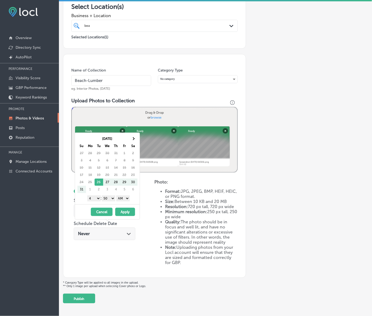
click at [133, 144] on th "Sa" at bounding box center [133, 146] width 9 height 7
click at [133, 141] on th at bounding box center [133, 138] width 9 height 7
click at [96, 200] on select "1 2 3 4 5 6 7 8 9 10 11 12" at bounding box center [93, 199] width 13 height 6
click at [111, 199] on select "00 10 20 30 40 50" at bounding box center [108, 199] width 13 height 6
click at [122, 200] on select "AM PM" at bounding box center [122, 199] width 13 height 6
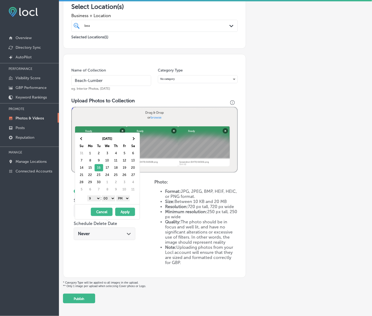
click at [124, 213] on button "Apply" at bounding box center [125, 212] width 20 height 8
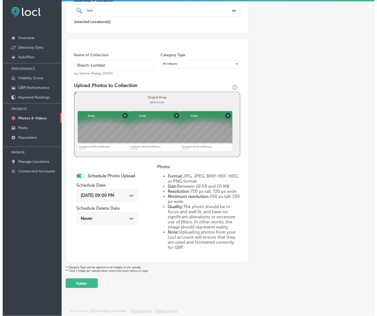
scroll to position [133, 0]
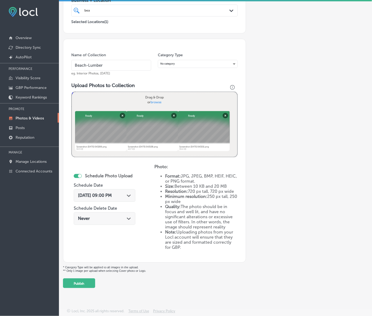
click at [95, 279] on button "Publish" at bounding box center [79, 284] width 32 height 10
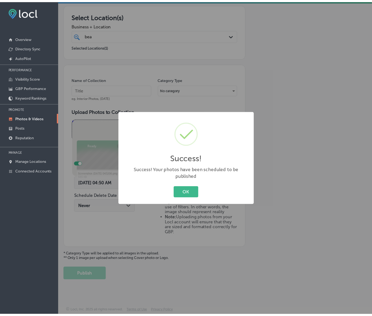
scroll to position [88, 0]
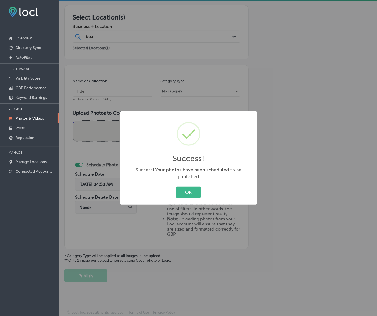
click at [176, 187] on button "OK" at bounding box center [188, 192] width 25 height 11
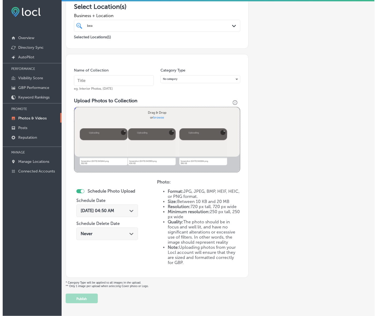
scroll to position [133, 0]
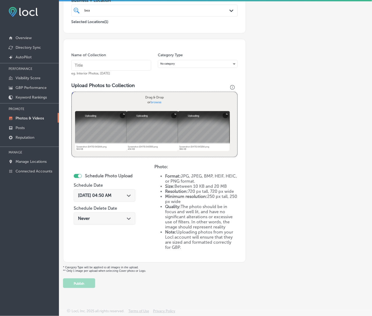
click at [141, 60] on input "text" at bounding box center [111, 65] width 80 height 11
paste input "b"
type input "Beach-Lumber"
click at [127, 193] on div "[DATE] 04:50 AM Path Created with Sketch." at bounding box center [104, 195] width 53 height 5
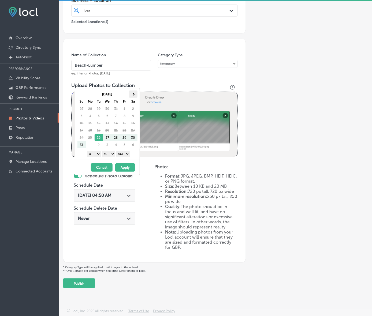
click at [133, 95] on span at bounding box center [133, 94] width 3 height 3
drag, startPoint x: 95, startPoint y: 156, endPoint x: 102, endPoint y: 183, distance: 28.0
click at [95, 156] on select "1 2 3 4 5 6 7 8 9 10 11 12" at bounding box center [93, 154] width 13 height 6
drag, startPoint x: 110, startPoint y: 153, endPoint x: 111, endPoint y: 157, distance: 4.5
click at [110, 153] on select "00 10 20 30 40 50" at bounding box center [108, 154] width 13 height 6
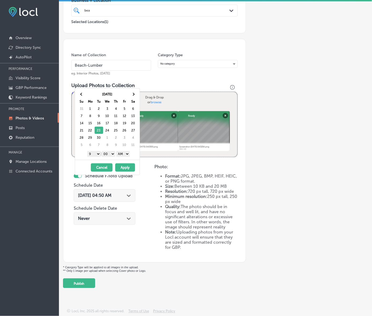
click at [129, 152] on select "AM PM" at bounding box center [122, 154] width 13 height 6
click at [125, 168] on button "Apply" at bounding box center [125, 167] width 20 height 8
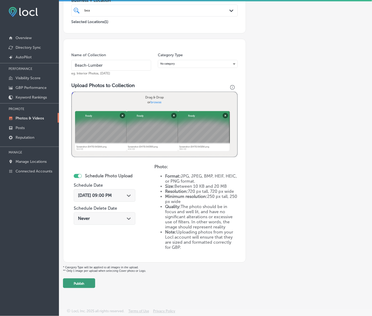
click at [95, 279] on button "Publish" at bounding box center [79, 284] width 32 height 10
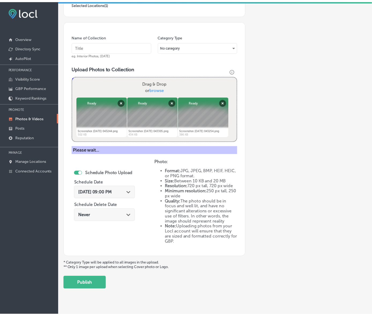
scroll to position [88, 0]
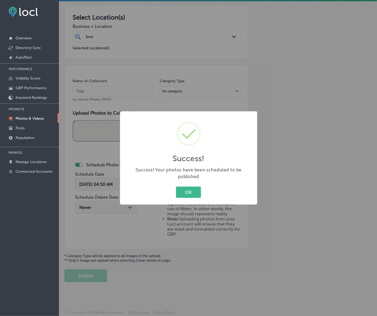
click at [176, 187] on button "OK" at bounding box center [188, 192] width 25 height 11
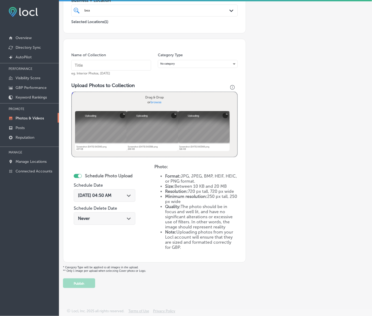
scroll to position [99, 0]
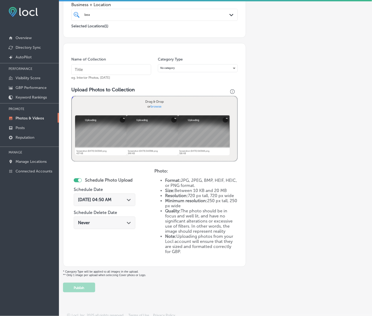
click at [142, 75] on input "text" at bounding box center [111, 69] width 80 height 11
type input "Beach-Lumber"
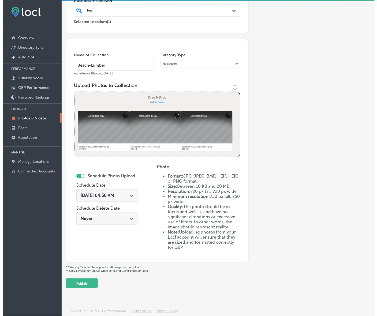
scroll to position [133, 0]
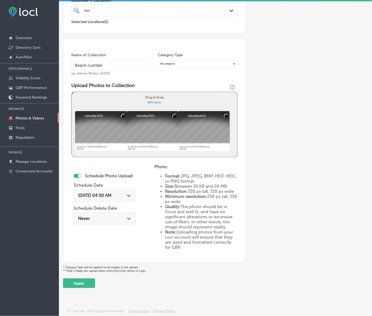
click at [132, 189] on div "[DATE] 04:50 AM Path Created with Sketch." at bounding box center [105, 195] width 62 height 13
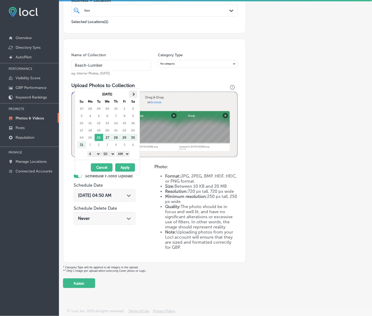
click at [133, 96] on th at bounding box center [133, 94] width 9 height 7
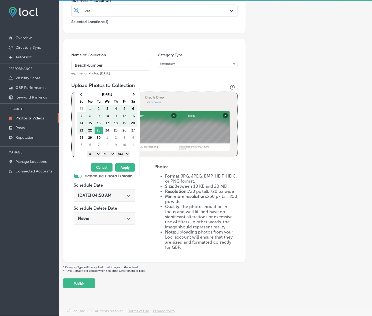
click at [133, 96] on th at bounding box center [133, 94] width 9 height 7
click at [83, 94] on th at bounding box center [81, 94] width 9 height 7
drag, startPoint x: 96, startPoint y: 154, endPoint x: 96, endPoint y: 157, distance: 3.0
click at [96, 154] on select "1 2 3 4 5 6 7 8 9 10 11 12" at bounding box center [93, 154] width 13 height 6
click at [111, 155] on select "00 10 20 30 40 50" at bounding box center [108, 154] width 13 height 6
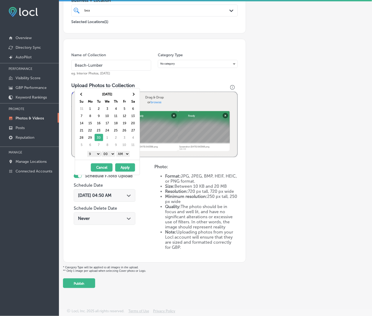
drag, startPoint x: 121, startPoint y: 157, endPoint x: 124, endPoint y: 156, distance: 3.6
click at [124, 155] on select "AM PM" at bounding box center [122, 154] width 13 height 6
click at [124, 169] on button "Apply" at bounding box center [125, 167] width 20 height 8
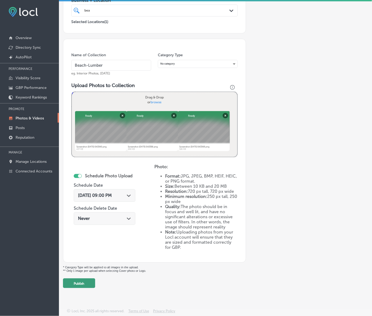
click at [95, 279] on button "Publish" at bounding box center [79, 284] width 32 height 10
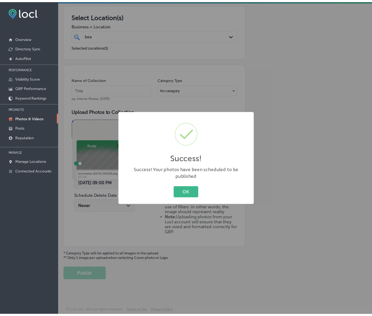
scroll to position [88, 0]
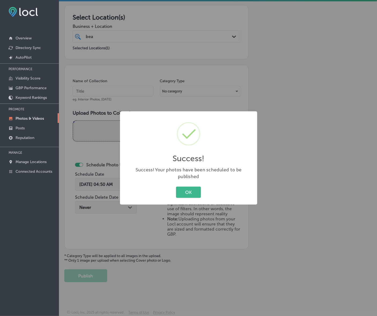
click at [176, 187] on button "OK" at bounding box center [188, 192] width 25 height 11
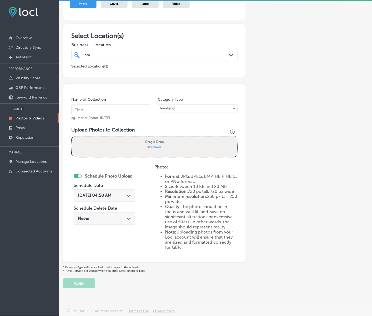
click at [132, 104] on input "text" at bounding box center [111, 109] width 80 height 11
type input "Beach-Lumber"
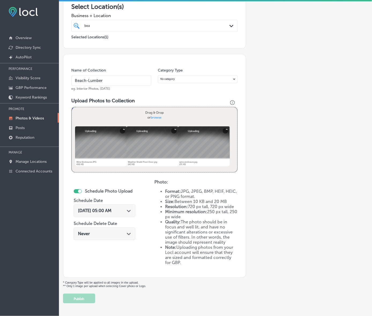
click at [135, 217] on div "[DATE] 05:00 AM Path Created with Sketch." at bounding box center [105, 211] width 62 height 13
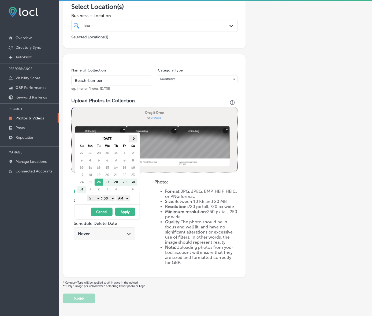
click at [137, 139] on th at bounding box center [133, 138] width 9 height 7
drag, startPoint x: 97, startPoint y: 198, endPoint x: 97, endPoint y: 201, distance: 3.8
click at [97, 198] on select "1 2 3 4 5 6 7 8 9 10 11 12" at bounding box center [93, 199] width 13 height 6
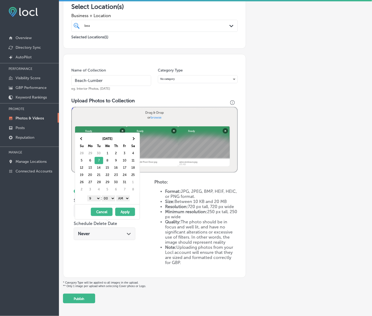
drag, startPoint x: 129, startPoint y: 197, endPoint x: 127, endPoint y: 200, distance: 3.2
click at [129, 197] on select "AM PM" at bounding box center [122, 199] width 13 height 6
click at [123, 213] on button "Apply" at bounding box center [125, 212] width 20 height 8
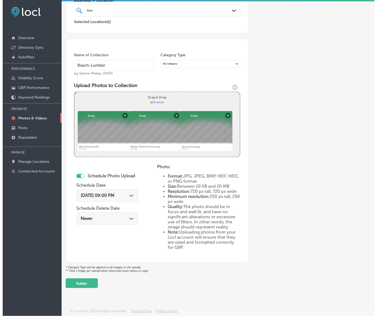
scroll to position [133, 0]
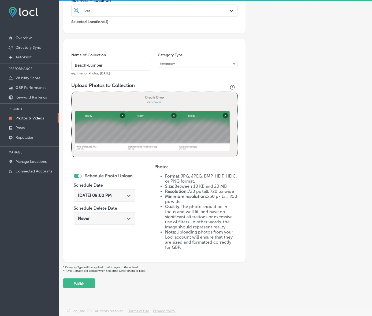
click at [107, 270] on div "Add a Collection Which Type of Image or Video Would You Like to Upload? Photo C…" at bounding box center [215, 107] width 305 height 362
click at [95, 279] on button "Publish" at bounding box center [79, 284] width 32 height 10
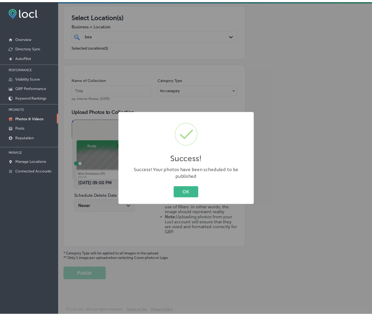
scroll to position [88, 0]
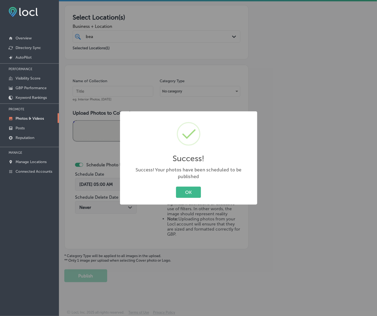
click at [176, 187] on button "OK" at bounding box center [188, 192] width 25 height 11
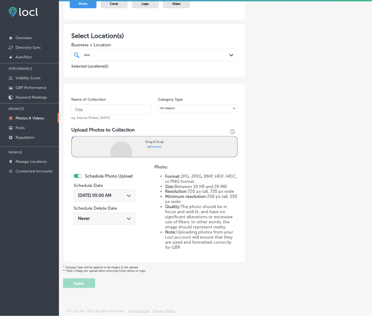
scroll to position [133, 0]
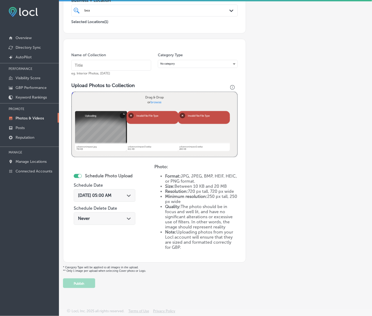
click at [129, 60] on input "text" at bounding box center [111, 65] width 80 height 11
paste input "b"
click at [115, 60] on input "text" at bounding box center [111, 65] width 80 height 11
type input "Beach-Lumber"
click at [131, 195] on polygon at bounding box center [129, 196] width 4 height 2
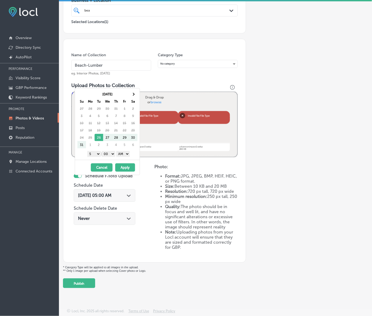
click at [134, 98] on th "Sa" at bounding box center [133, 101] width 9 height 7
click at [134, 96] on th at bounding box center [133, 94] width 9 height 7
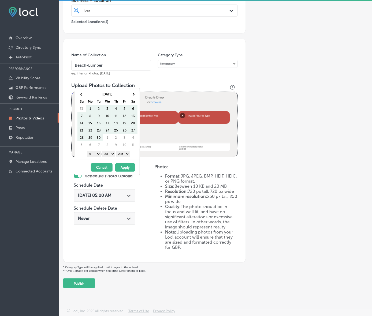
click at [134, 96] on th at bounding box center [133, 94] width 9 height 7
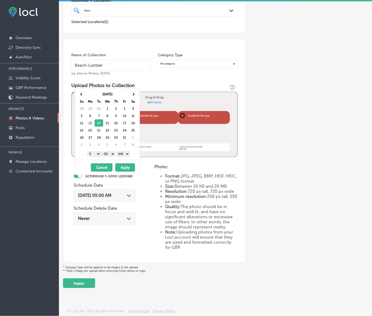
click at [96, 154] on select "1 2 3 4 5 6 7 8 9 10 11 12" at bounding box center [93, 154] width 13 height 6
click at [123, 156] on select "AM PM" at bounding box center [122, 154] width 13 height 6
click at [123, 166] on button "Apply" at bounding box center [125, 167] width 20 height 8
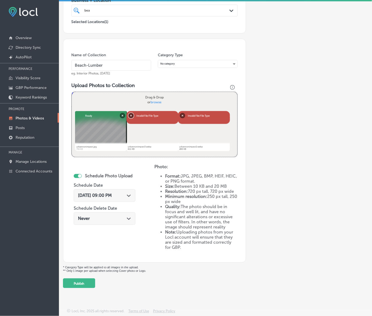
click at [134, 113] on button "Remove" at bounding box center [130, 115] width 5 height 5
click at [134, 113] on button "Remove" at bounding box center [131, 115] width 5 height 5
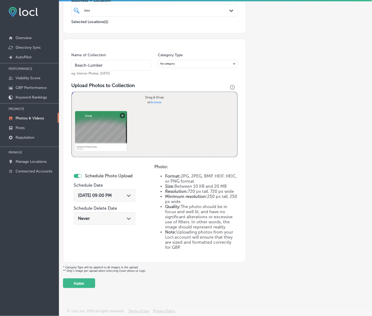
click at [158, 100] on span "browse" at bounding box center [156, 102] width 11 height 4
click at [158, 92] on input "Drag & Drop or browse" at bounding box center [154, 93] width 165 height 2
type input "C:\fakepath\Screenshot [DATE] 043724.png"
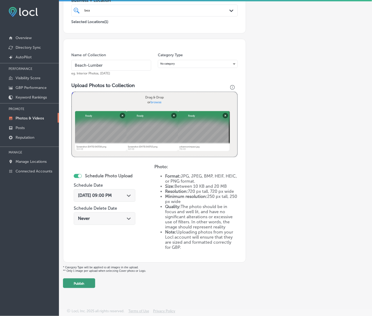
click at [90, 279] on button "Publish" at bounding box center [79, 284] width 32 height 10
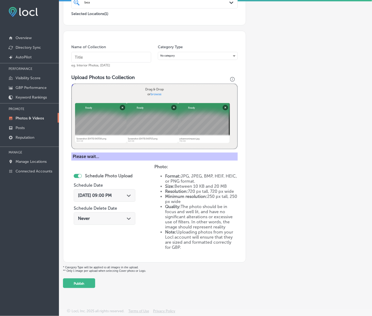
scroll to position [88, 0]
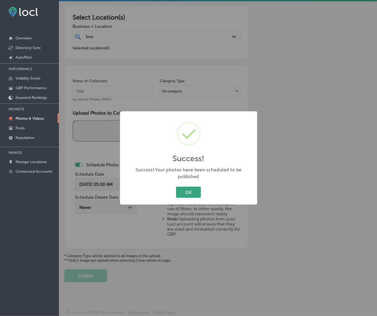
click at [190, 189] on button "OK" at bounding box center [188, 192] width 25 height 11
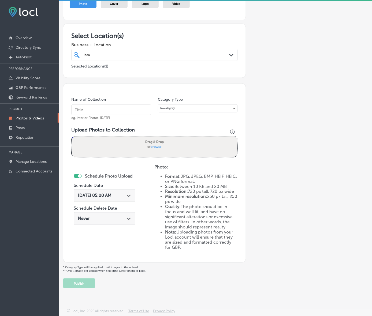
click at [32, 118] on p "Photos & Videos" at bounding box center [30, 118] width 28 height 5
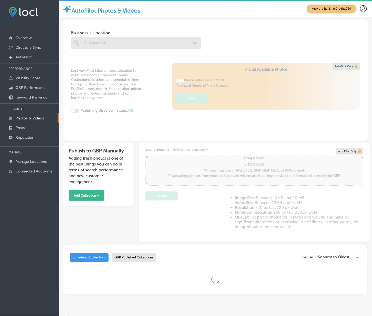
type input "5"
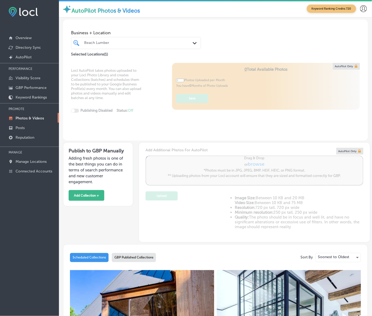
scroll to position [58, 0]
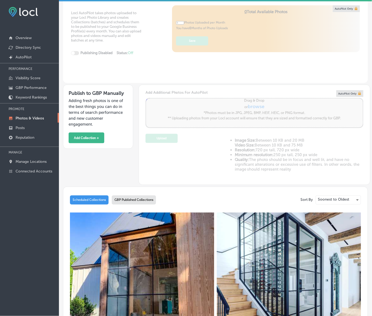
click at [156, 205] on div "GBP Published Collections" at bounding box center [134, 200] width 44 height 9
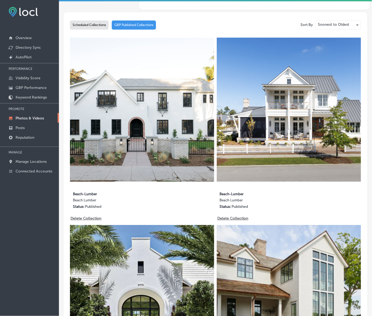
scroll to position [258, 0]
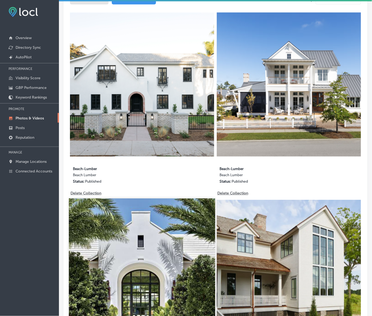
click at [215, 199] on img at bounding box center [142, 272] width 146 height 146
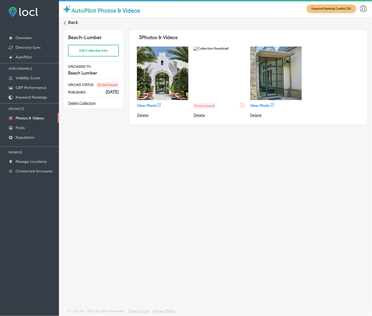
click at [68, 24] on div "Back" at bounding box center [215, 25] width 305 height 10
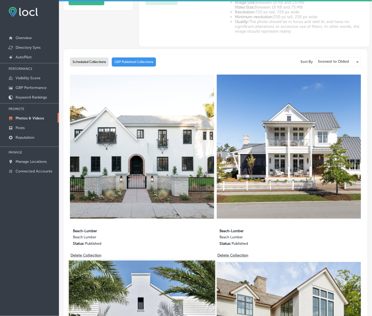
scroll to position [201, 0]
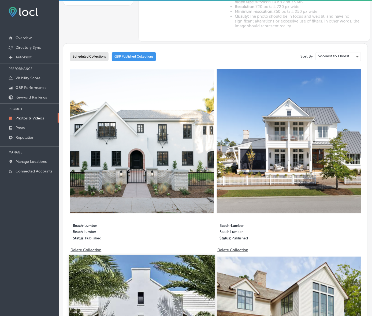
type input "5"
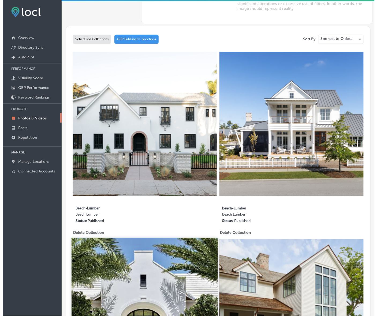
scroll to position [258, 0]
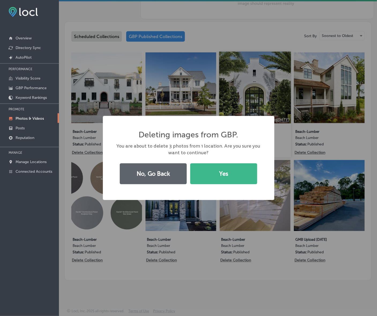
scroll to position [252, 0]
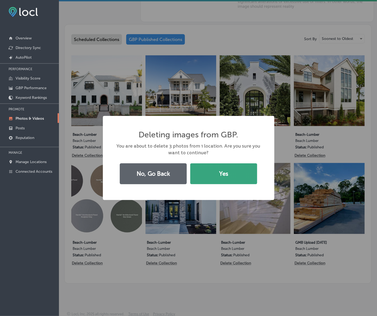
click at [216, 177] on button "Yes" at bounding box center [223, 173] width 67 height 21
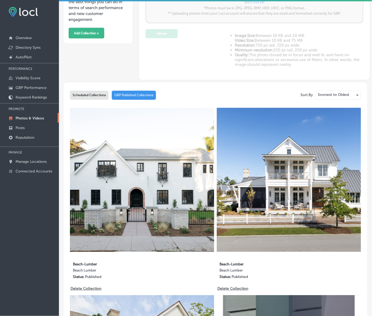
scroll to position [158, 0]
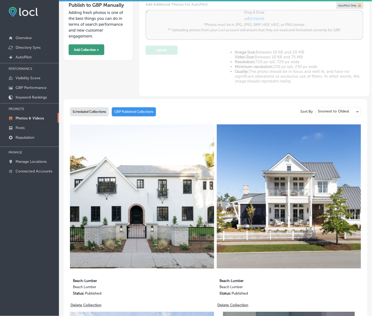
click at [101, 55] on button "Add Collection +" at bounding box center [87, 49] width 36 height 11
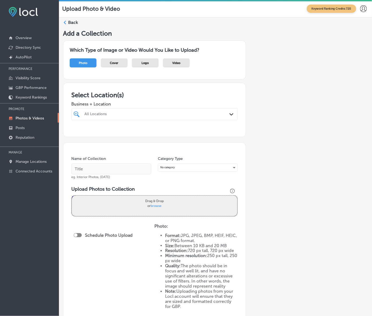
click at [132, 117] on div "All Locations" at bounding box center [156, 114] width 145 height 5
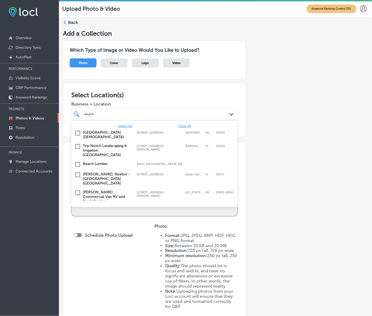
click at [109, 166] on label "Beach Lumber" at bounding box center [107, 164] width 48 height 5
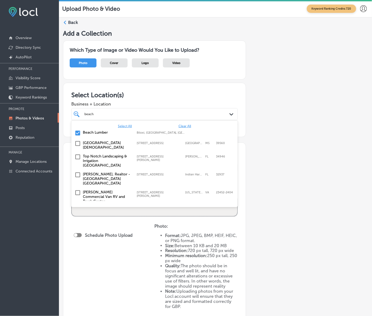
type input "beach"
click at [284, 161] on div "Add a Collection Which Type of Image or Video Would You Like to Upload? Photo C…" at bounding box center [215, 188] width 305 height 318
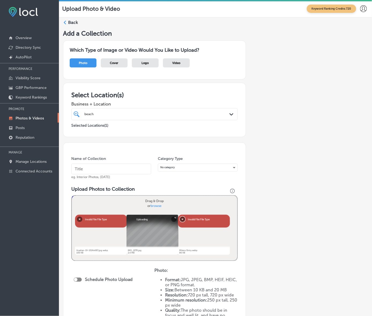
click at [185, 222] on button "Remove" at bounding box center [182, 218] width 5 height 5
click at [81, 222] on button "Remove" at bounding box center [79, 218] width 5 height 5
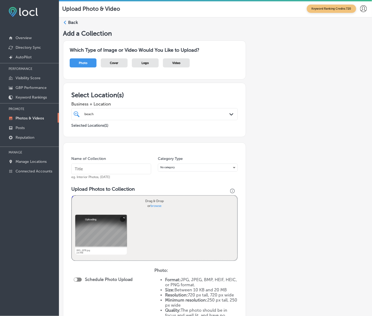
click at [102, 174] on input "text" at bounding box center [111, 169] width 80 height 11
type input "Beach-Lumber"
click at [151, 208] on span "browse" at bounding box center [156, 206] width 11 height 4
click at [151, 197] on input "Drag & Drop or browse" at bounding box center [154, 197] width 165 height 2
type input "C:\fakepath\Screenshot [DATE] 043959.png"
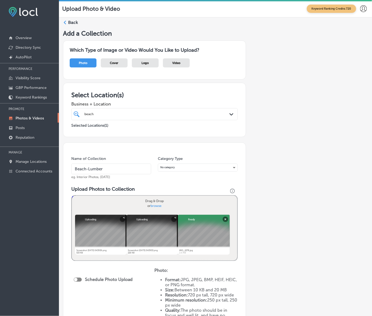
scroll to position [67, 0]
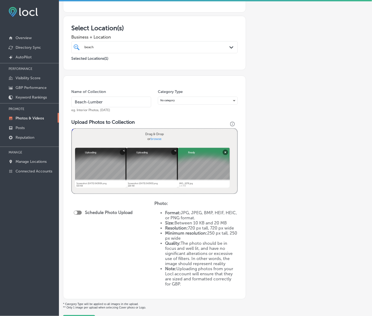
click at [80, 215] on div at bounding box center [78, 213] width 8 height 4
checkbox input "true"
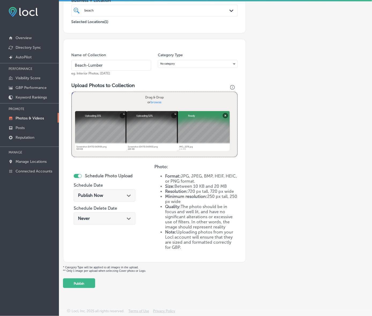
scroll to position [133, 0]
click at [130, 195] on icon "Path Created with Sketch." at bounding box center [129, 196] width 4 height 2
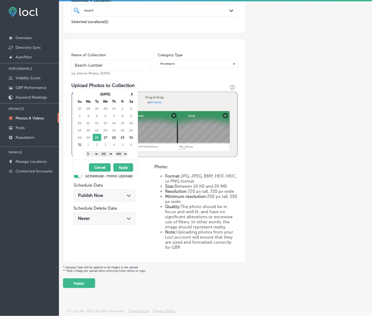
click at [95, 154] on select "1 2 3 4 5 6 7 8 9 10 11 12" at bounding box center [91, 154] width 13 height 6
click at [124, 156] on select "AM PM" at bounding box center [120, 154] width 13 height 6
drag, startPoint x: 124, startPoint y: 169, endPoint x: 131, endPoint y: 173, distance: 8.4
click at [124, 169] on button "Apply" at bounding box center [123, 167] width 20 height 8
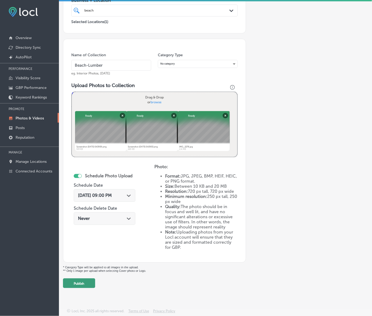
click at [95, 279] on button "Publish" at bounding box center [79, 284] width 32 height 10
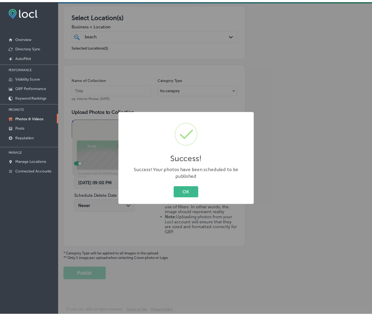
scroll to position [88, 0]
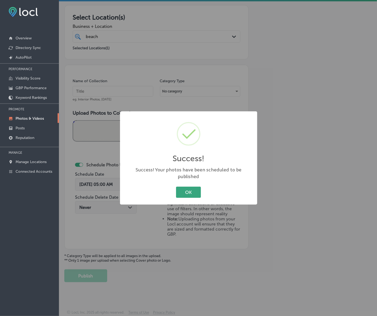
click at [191, 192] on button "OK" at bounding box center [188, 192] width 25 height 11
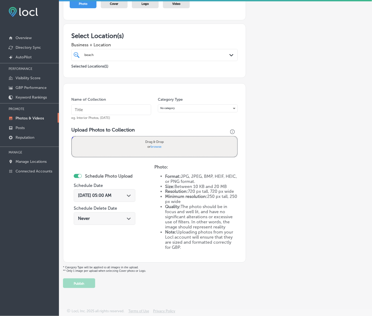
click at [28, 121] on p "Photos & Videos" at bounding box center [30, 118] width 28 height 5
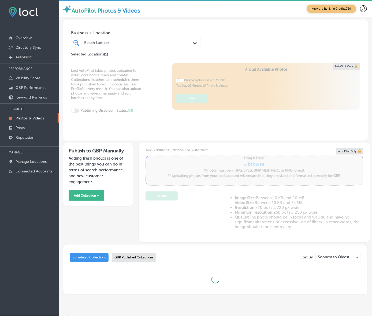
type input "5"
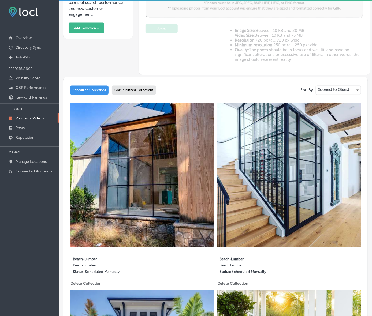
click at [156, 95] on div "GBP Published Collections" at bounding box center [134, 90] width 44 height 9
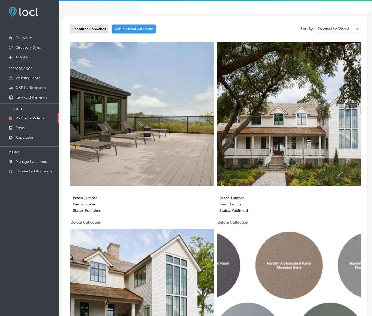
scroll to position [231, 0]
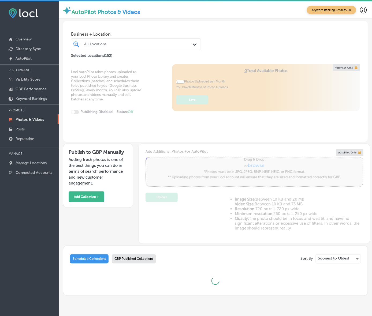
type input "5"
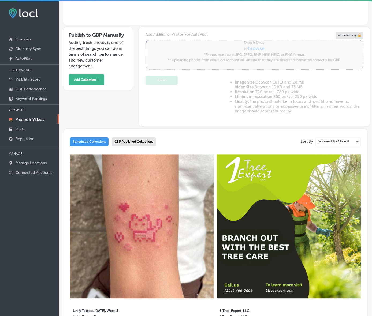
scroll to position [225, 0]
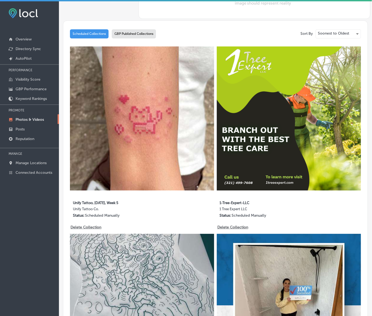
click at [143, 39] on div "GBP Published Collections" at bounding box center [134, 33] width 44 height 9
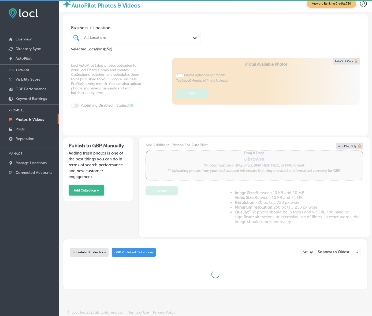
scroll to position [0, 0]
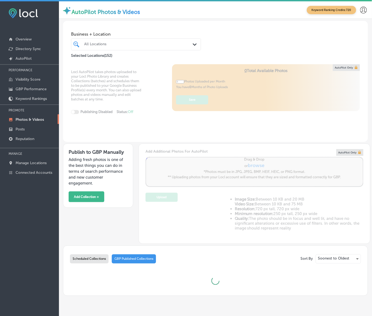
click at [143, 47] on div "All Locations" at bounding box center [138, 44] width 109 height 5
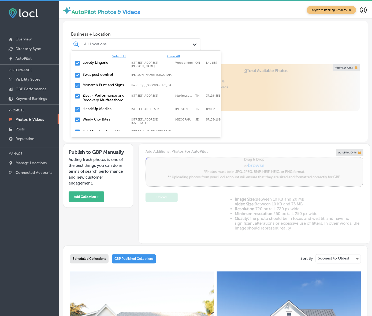
click at [179, 58] on span "Clear All" at bounding box center [173, 56] width 13 height 4
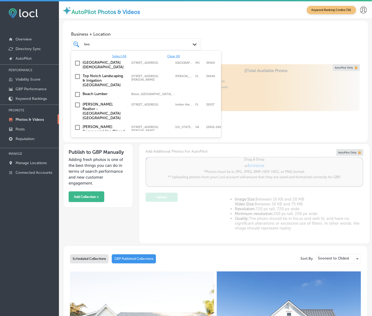
click at [113, 96] on label "Beach Lumber" at bounding box center [104, 94] width 43 height 5
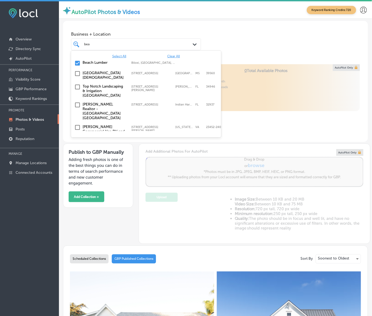
type input "bea"
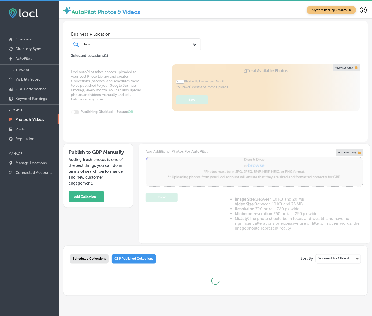
click at [247, 53] on div "Business + Location bea bea Path Created with Sketch. Selected Locations ( 1 )" at bounding box center [215, 40] width 305 height 38
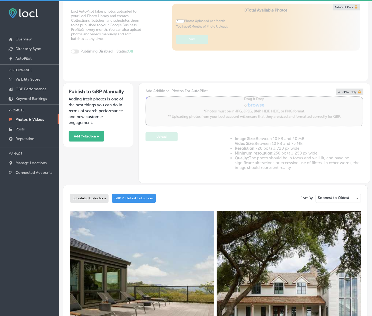
scroll to position [33, 0]
